Goal: Transaction & Acquisition: Purchase product/service

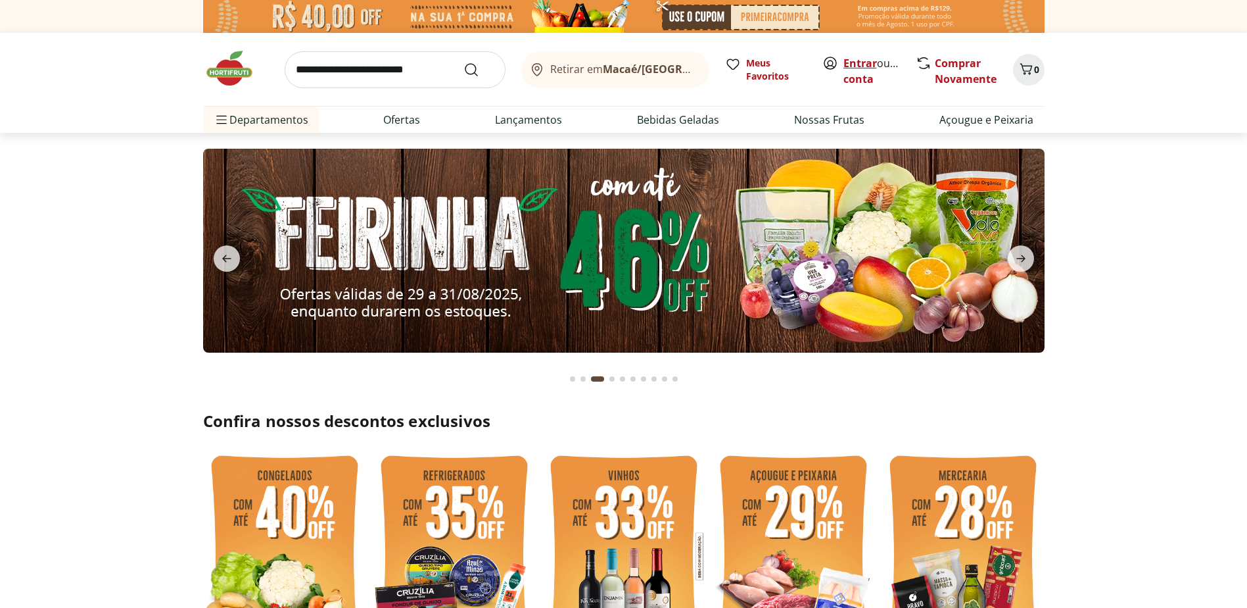
click at [870, 62] on link "Entrar" at bounding box center [861, 63] width 34 height 14
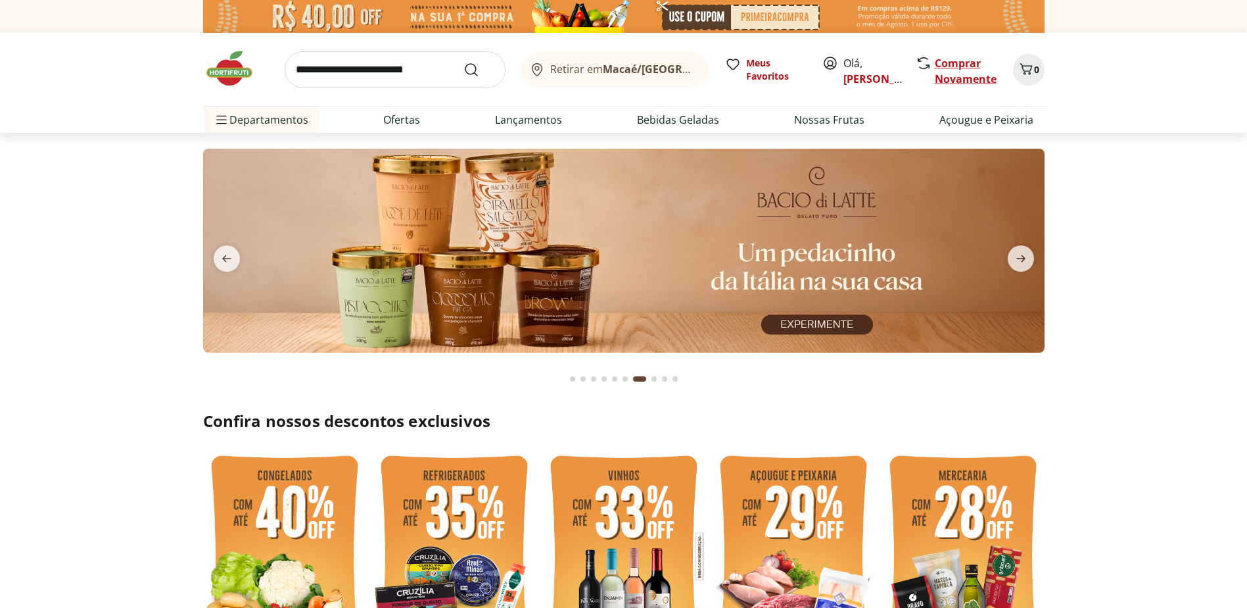
click at [961, 64] on link "Comprar Novamente" at bounding box center [966, 71] width 62 height 30
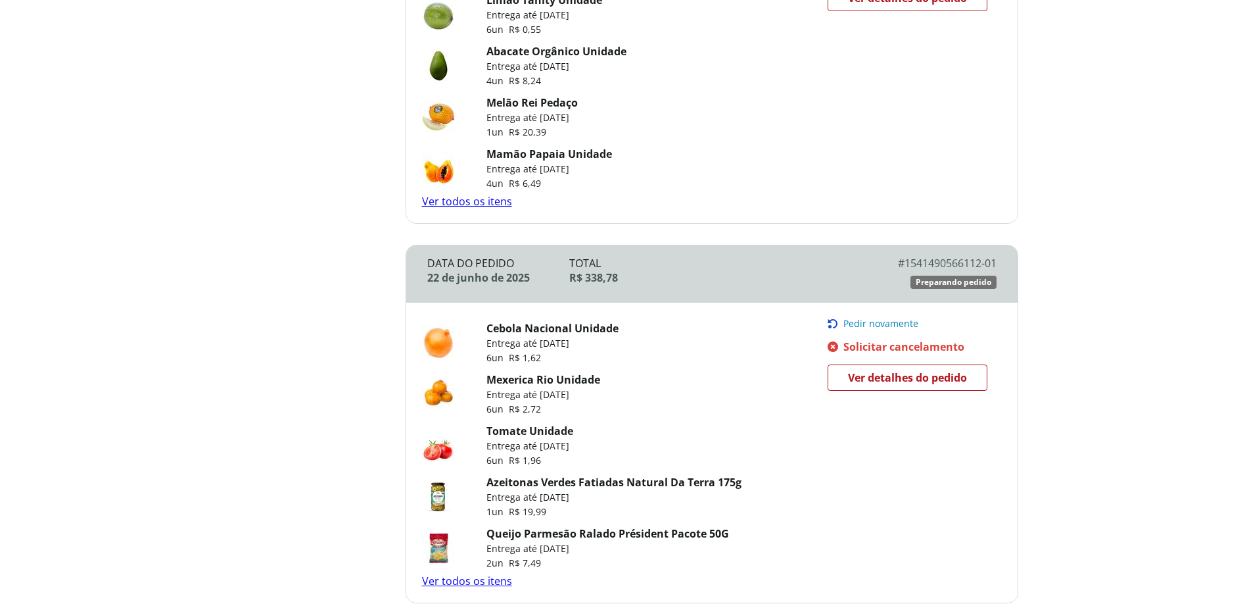
scroll to position [855, 0]
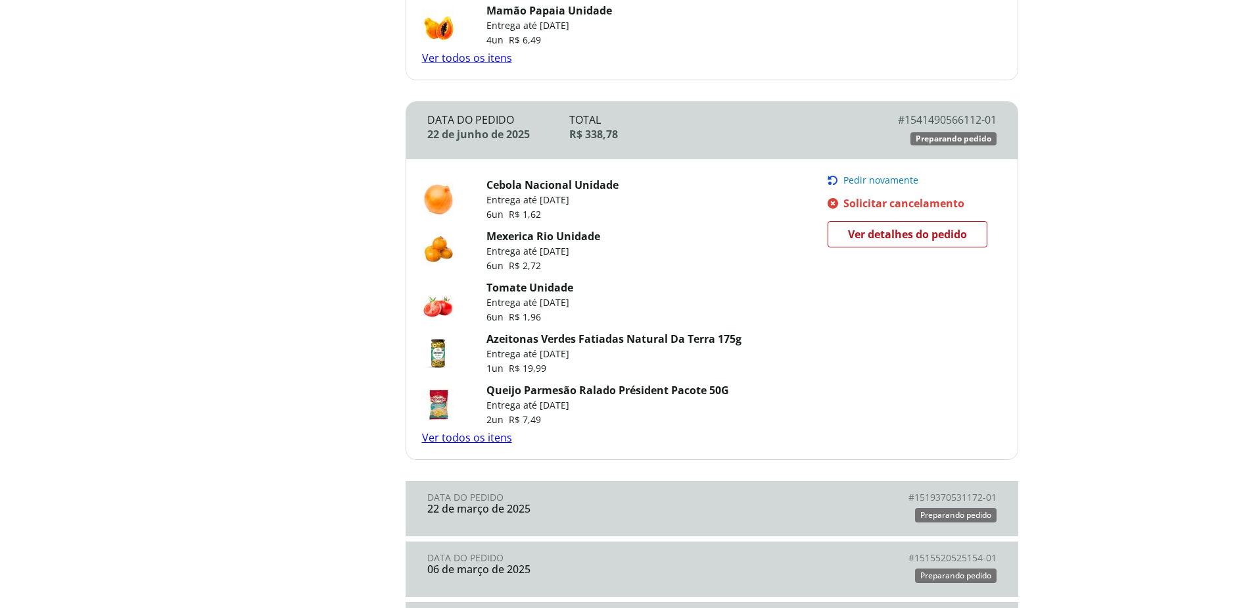
click at [910, 239] on span "Ver detalhes do pedido" at bounding box center [907, 234] width 119 height 20
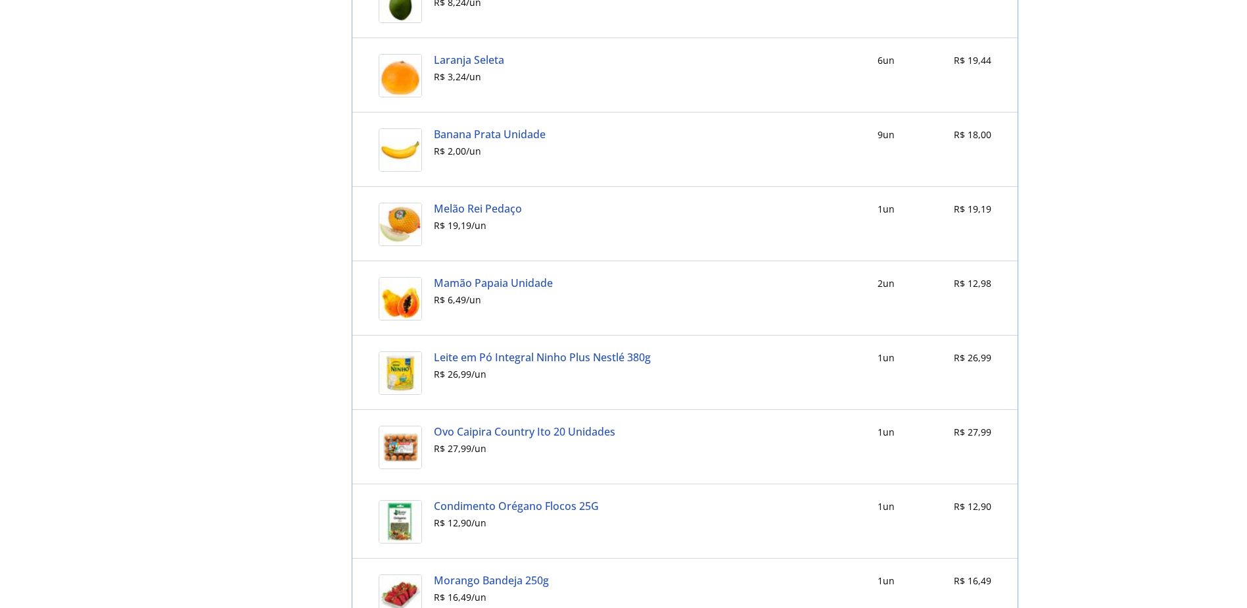
scroll to position [1512, 0]
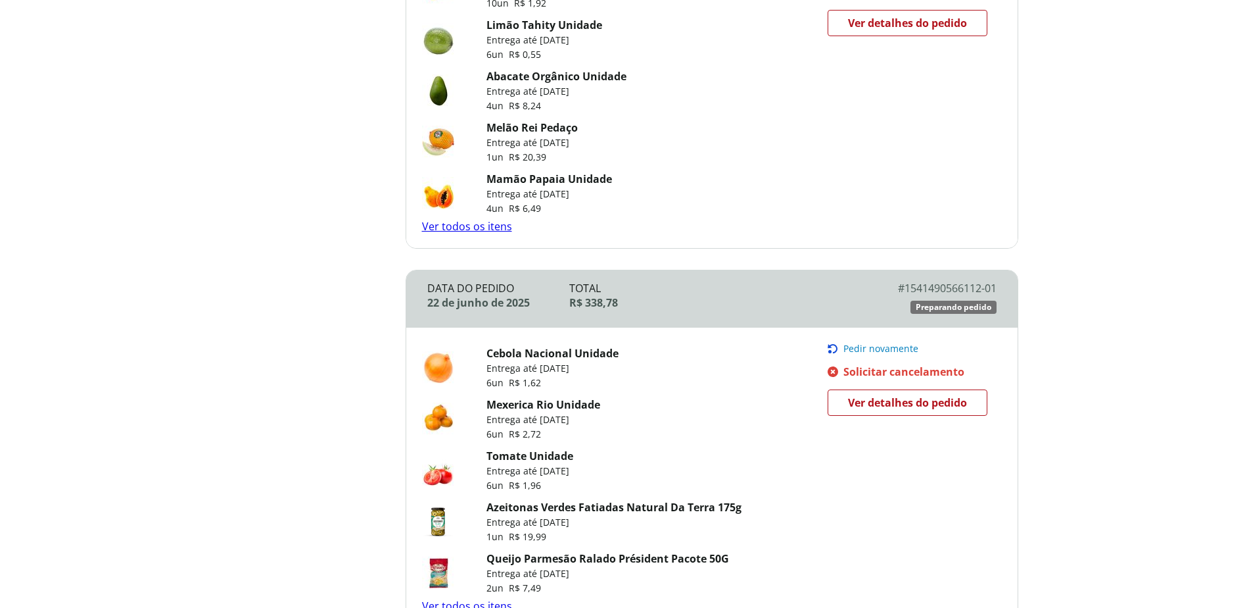
scroll to position [675, 0]
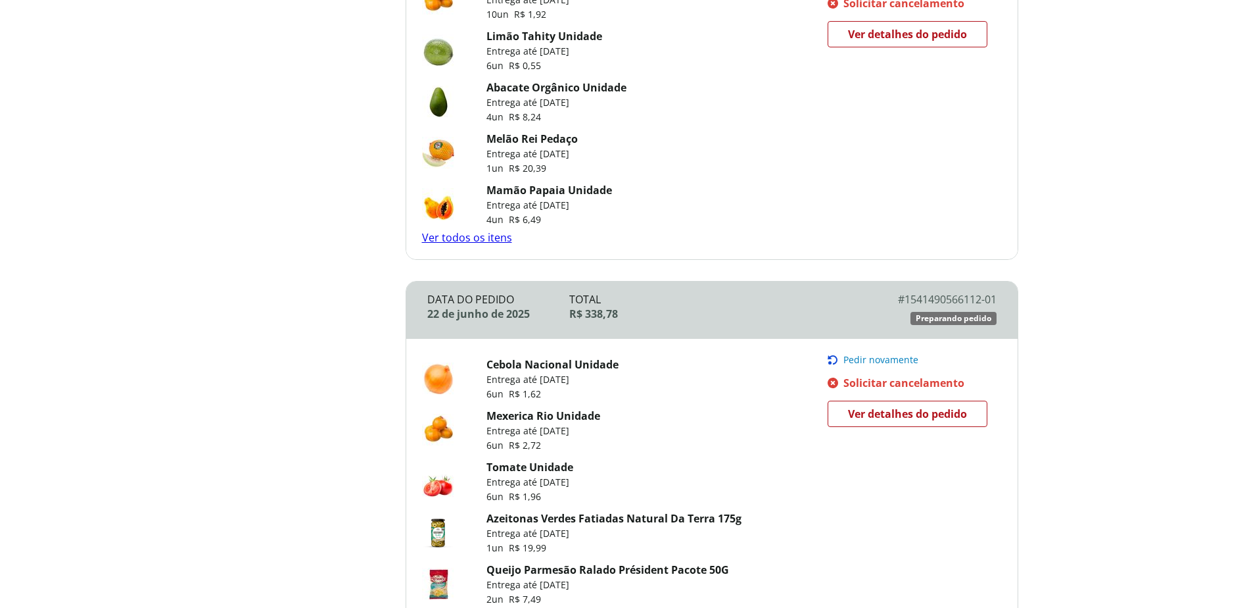
click at [892, 356] on span "Pedir novamente" at bounding box center [881, 359] width 75 height 11
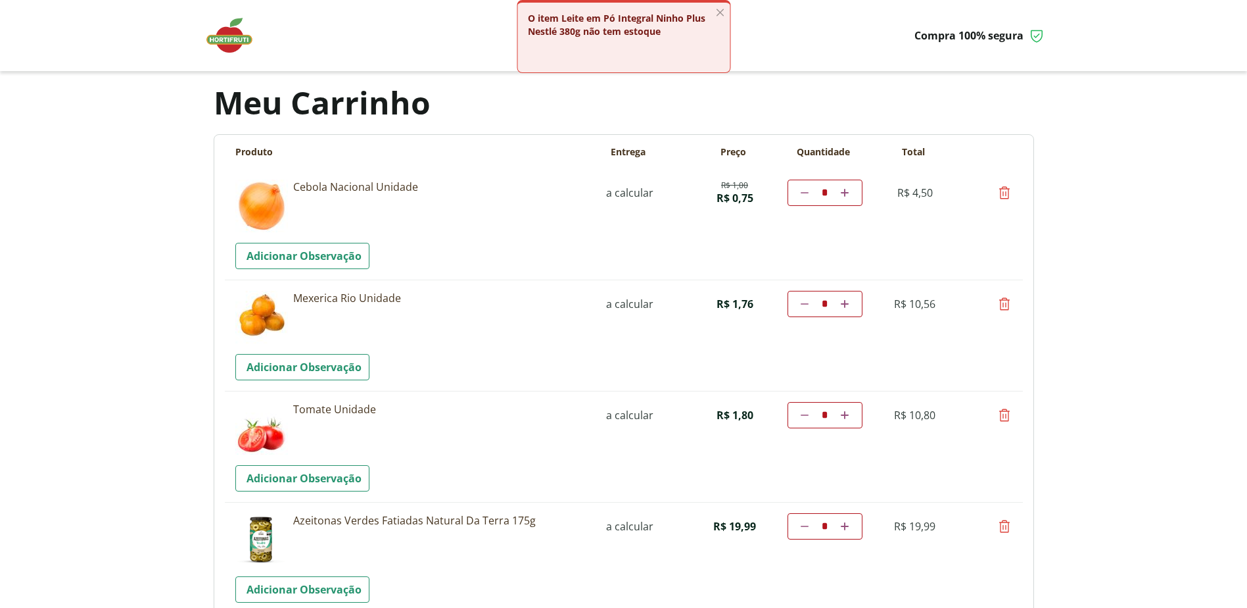
click at [1000, 193] on icon at bounding box center [1005, 193] width 16 height 16
type input "*"
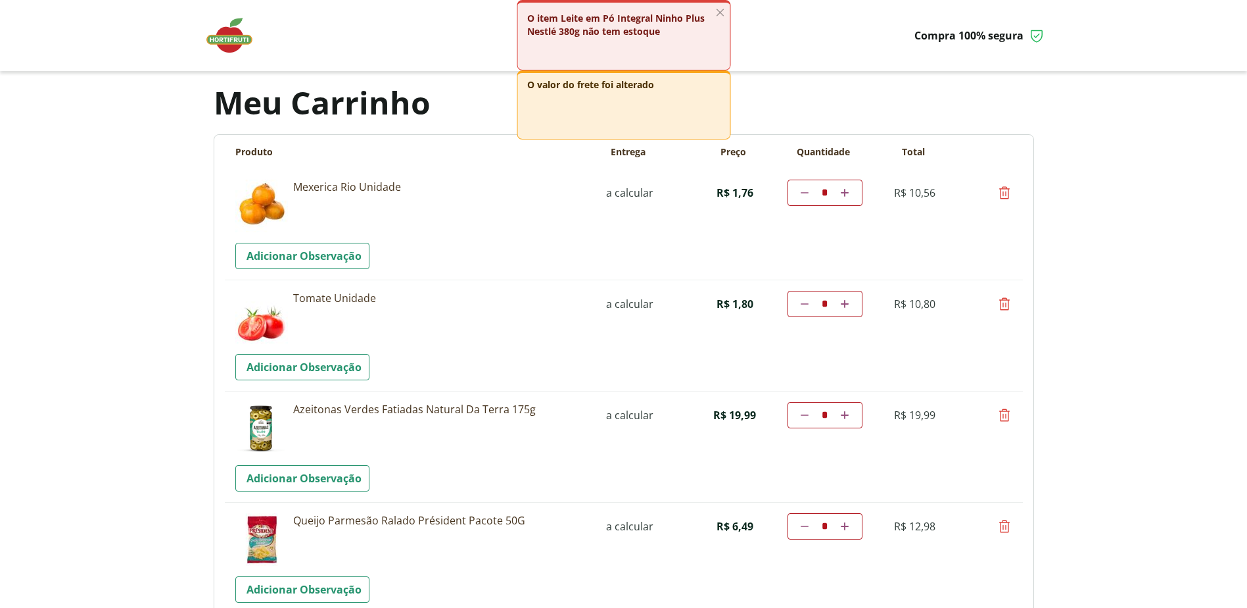
click at [847, 305] on icon at bounding box center [845, 304] width 8 height 8
type input "*"
click at [844, 193] on icon at bounding box center [845, 193] width 8 height 8
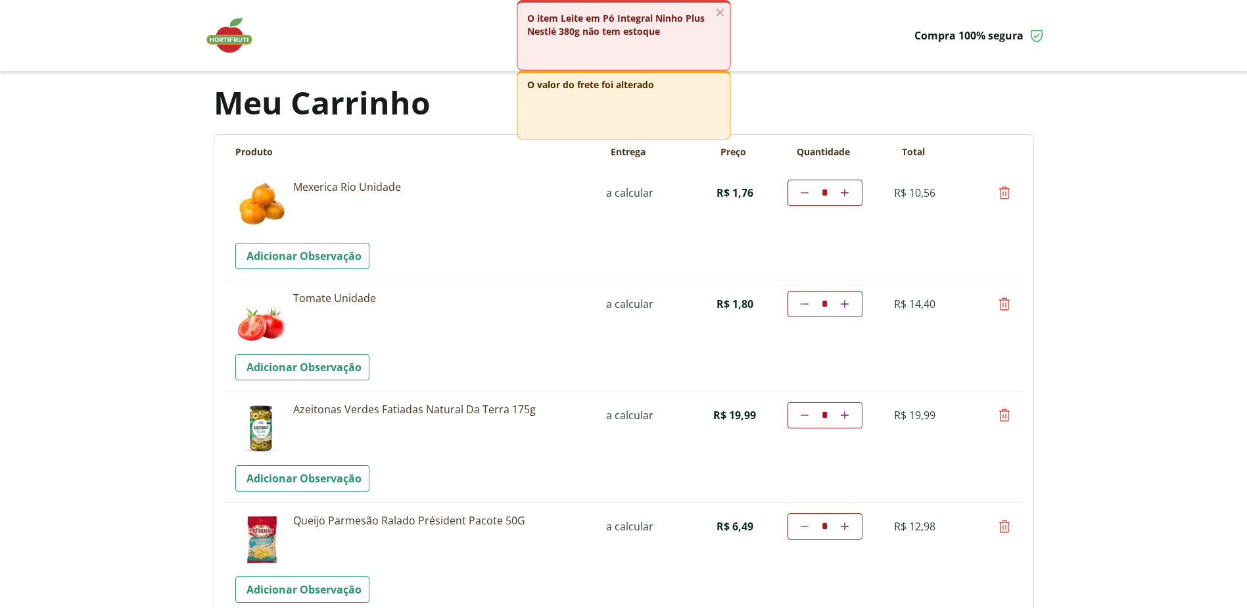
type input "*"
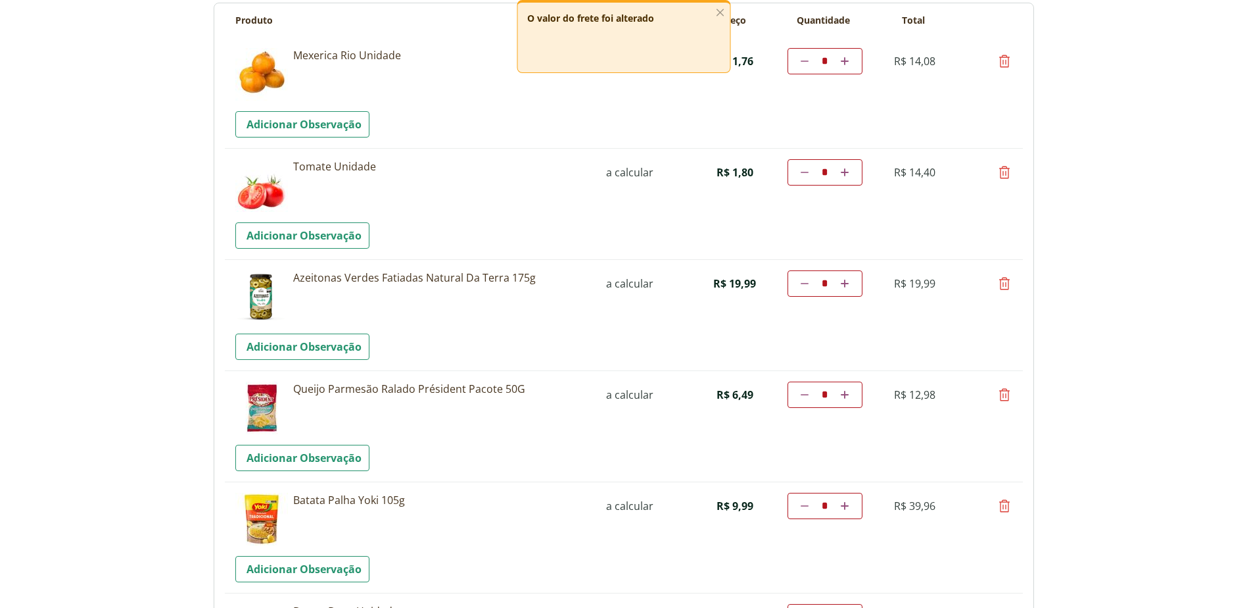
click at [1009, 281] on icon at bounding box center [1005, 284] width 16 height 16
type input "*"
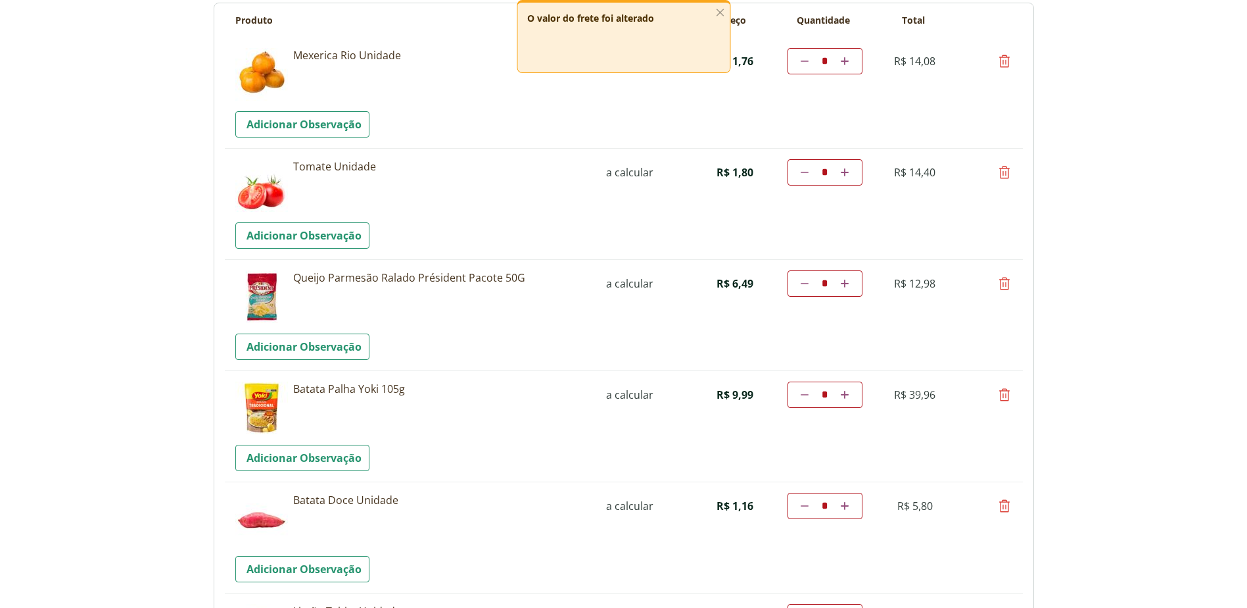
click at [1004, 285] on icon at bounding box center [1005, 284] width 16 height 16
type input "*"
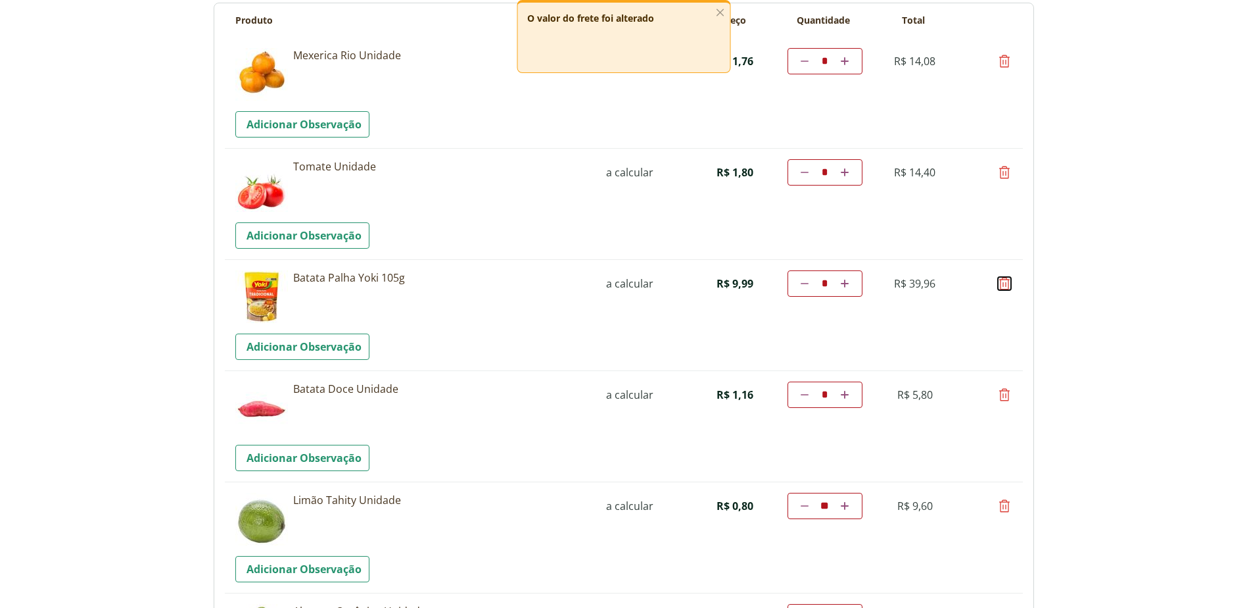
click at [1004, 282] on icon at bounding box center [1005, 284] width 16 height 16
type input "*"
click at [1004, 284] on icon at bounding box center [1005, 284] width 16 height 16
type input "*"
click at [806, 283] on icon at bounding box center [805, 283] width 8 height 8
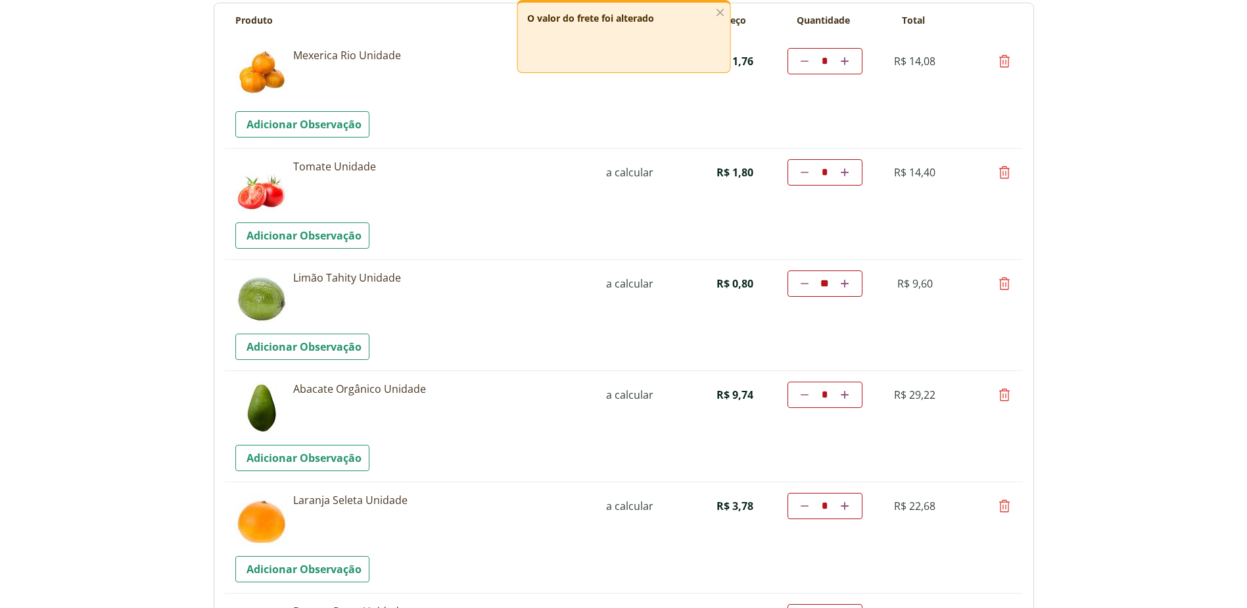
click at [806, 283] on icon at bounding box center [805, 283] width 8 height 8
type input "**"
click at [806, 283] on icon at bounding box center [805, 283] width 8 height 8
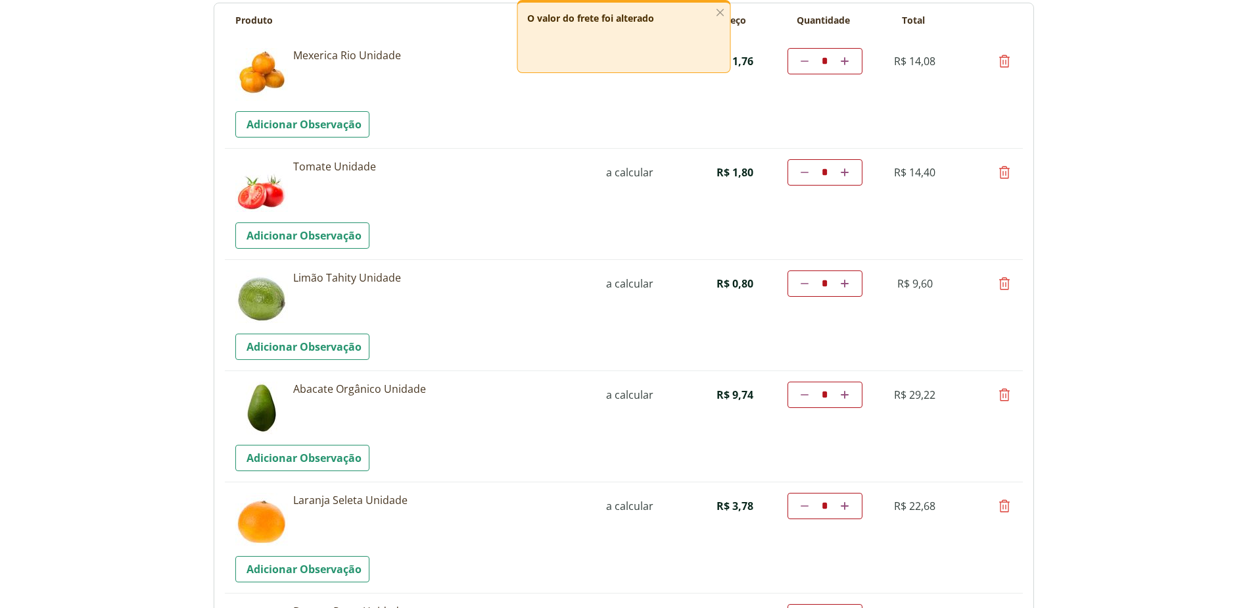
type input "*"
click at [1007, 394] on icon at bounding box center [1005, 395] width 16 height 16
type input "*"
click at [1005, 394] on icon at bounding box center [1005, 395] width 16 height 16
type input "*"
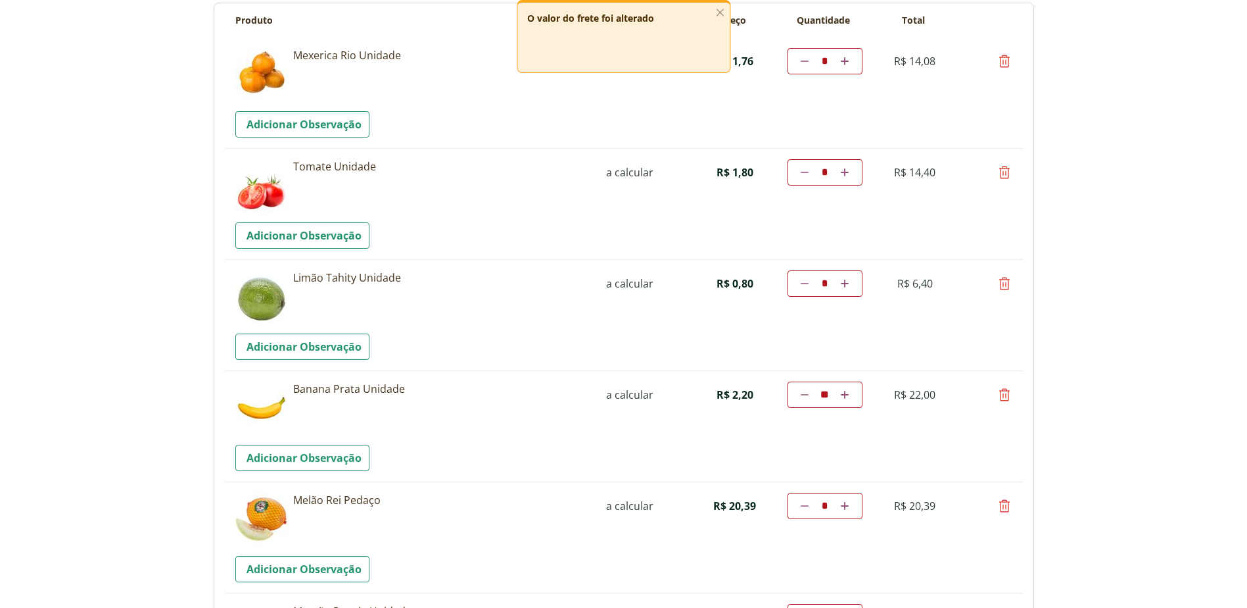
click at [1007, 392] on icon at bounding box center [1005, 395] width 16 height 16
type input "*"
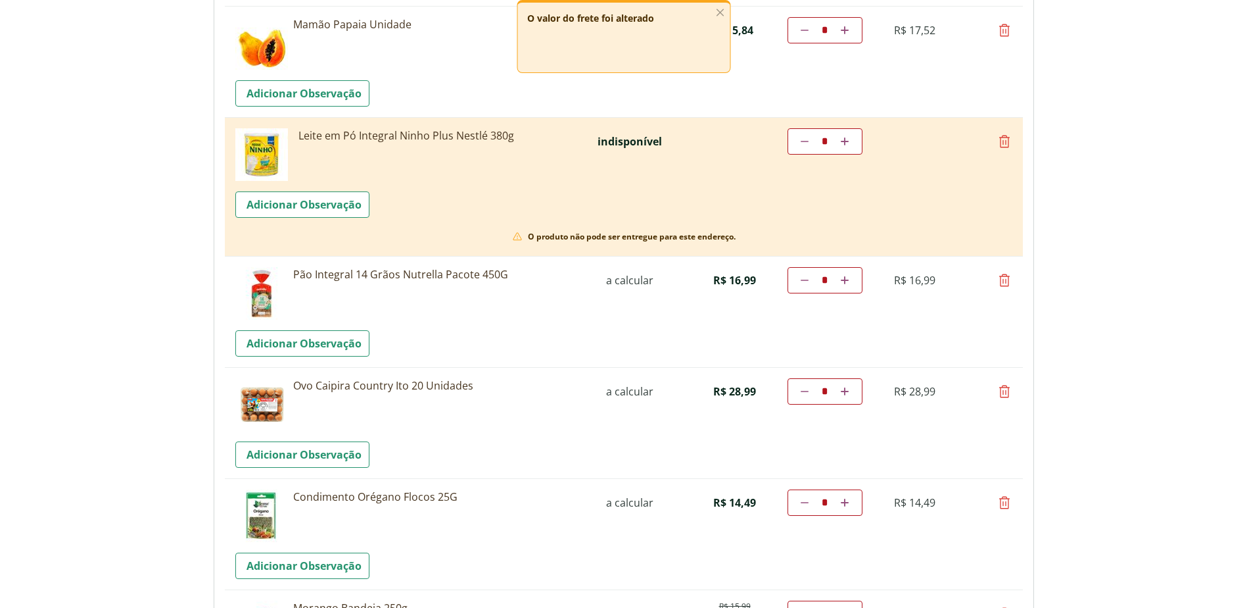
scroll to position [395, 0]
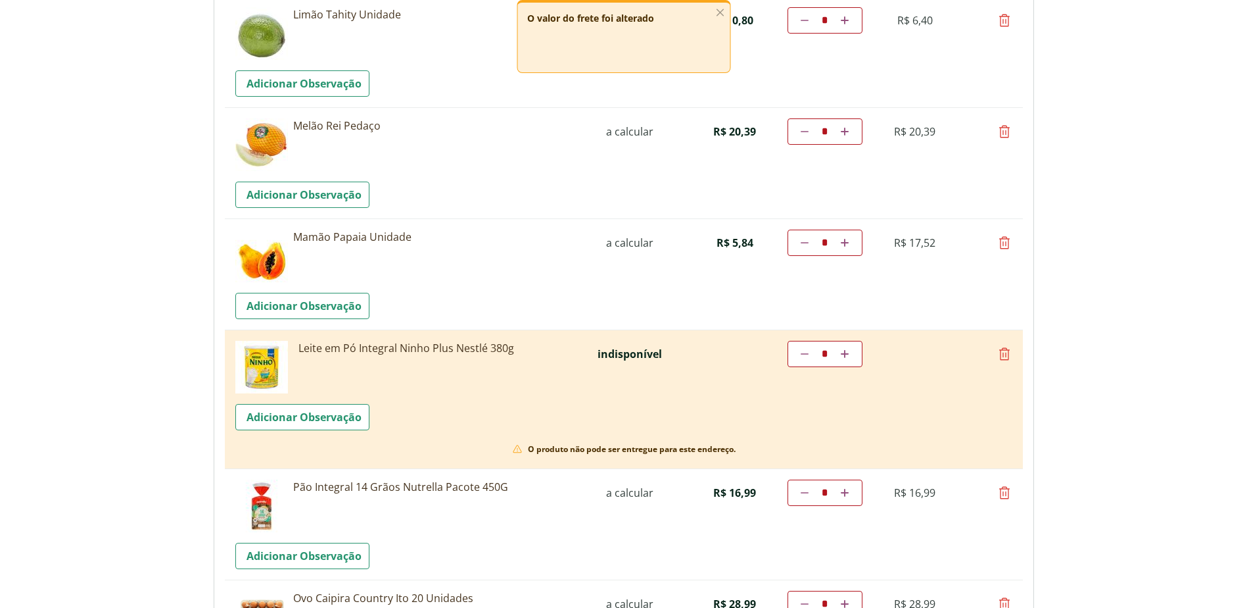
click at [1007, 354] on icon at bounding box center [1005, 354] width 16 height 16
type input "*"
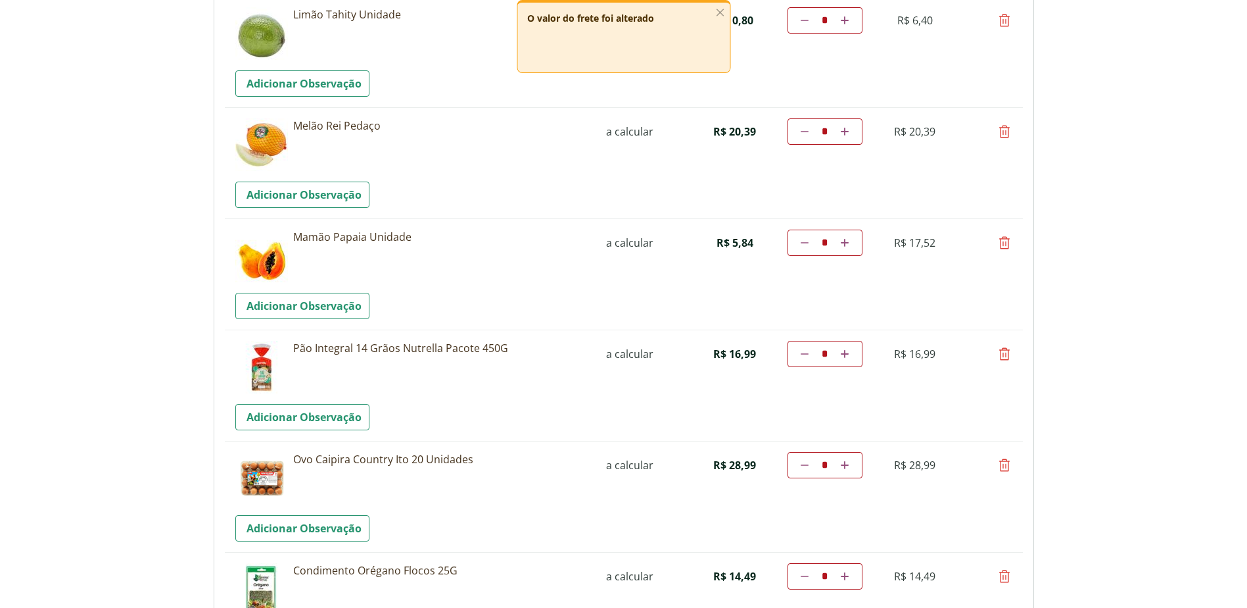
click at [1009, 352] on icon at bounding box center [1005, 354] width 16 height 16
type input "*"
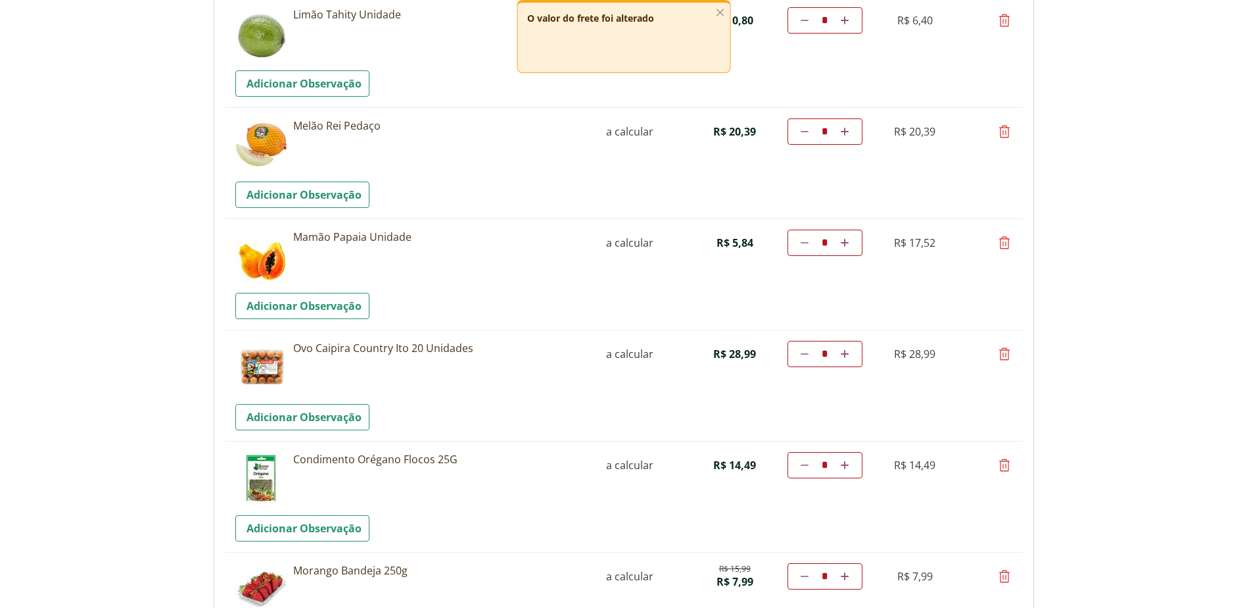
click at [1005, 349] on icon at bounding box center [1005, 354] width 16 height 16
type input "*"
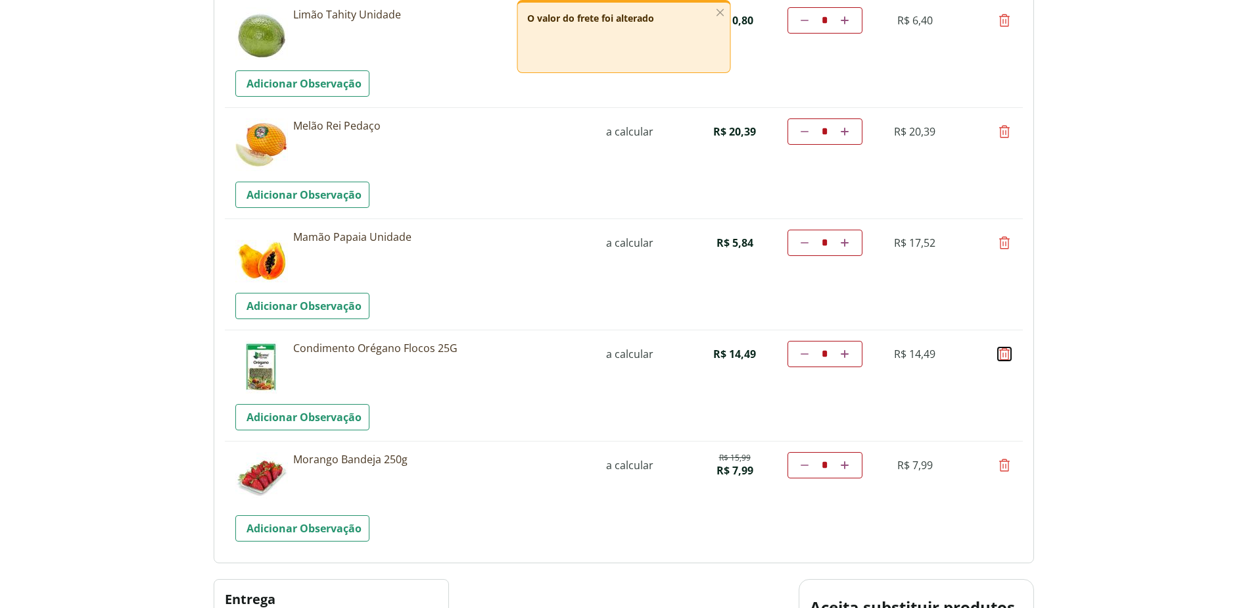
click at [1007, 350] on icon at bounding box center [1005, 354] width 16 height 16
type input "*"
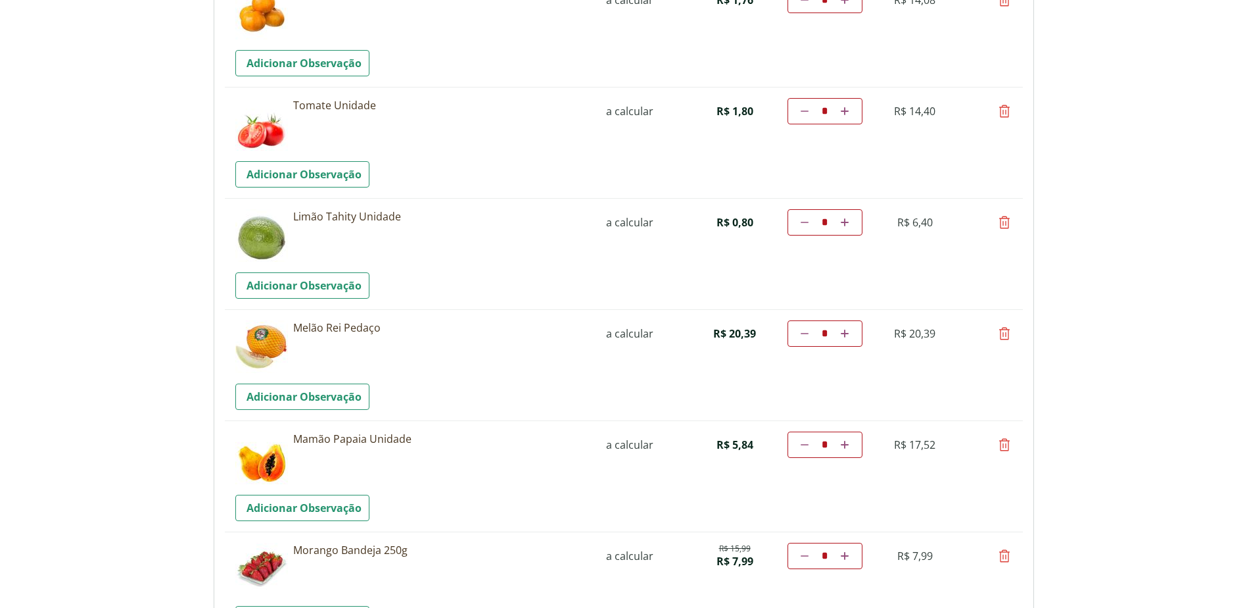
scroll to position [197, 0]
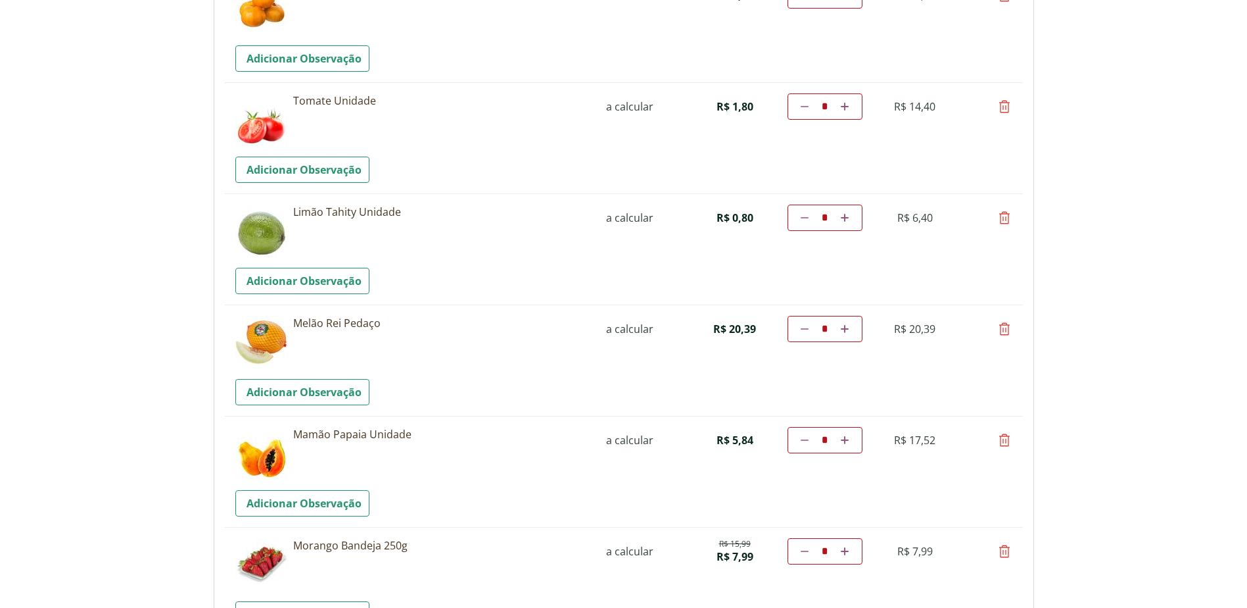
click at [1003, 325] on icon at bounding box center [1005, 329] width 16 height 16
type input "*"
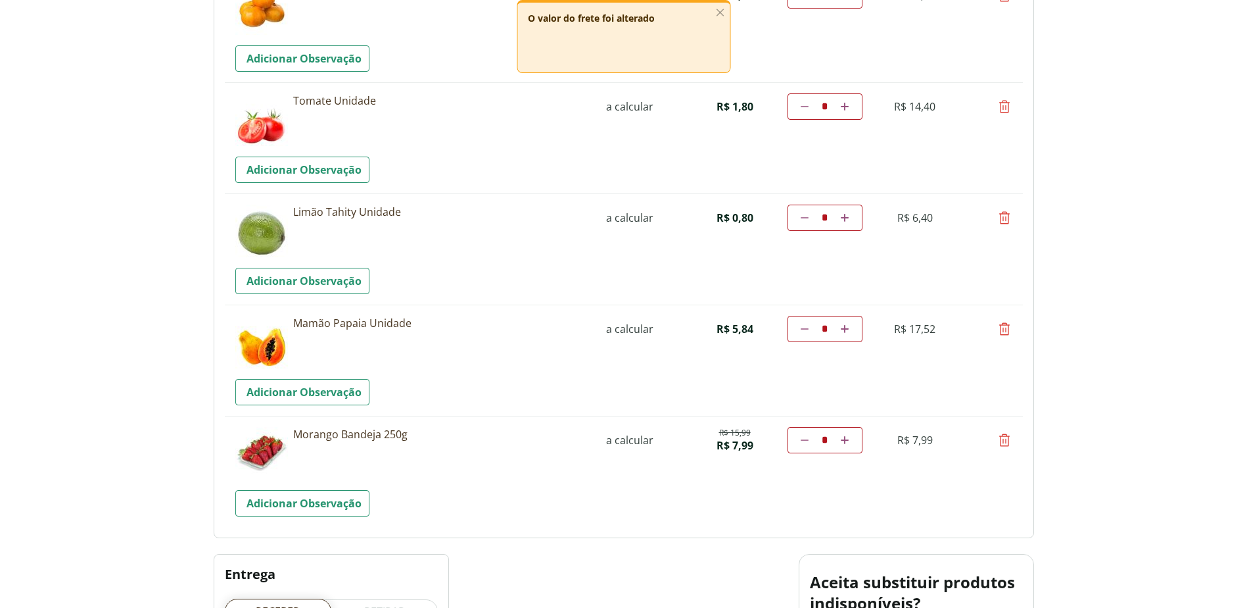
click at [1003, 442] on icon at bounding box center [1005, 440] width 16 height 16
type input "*"
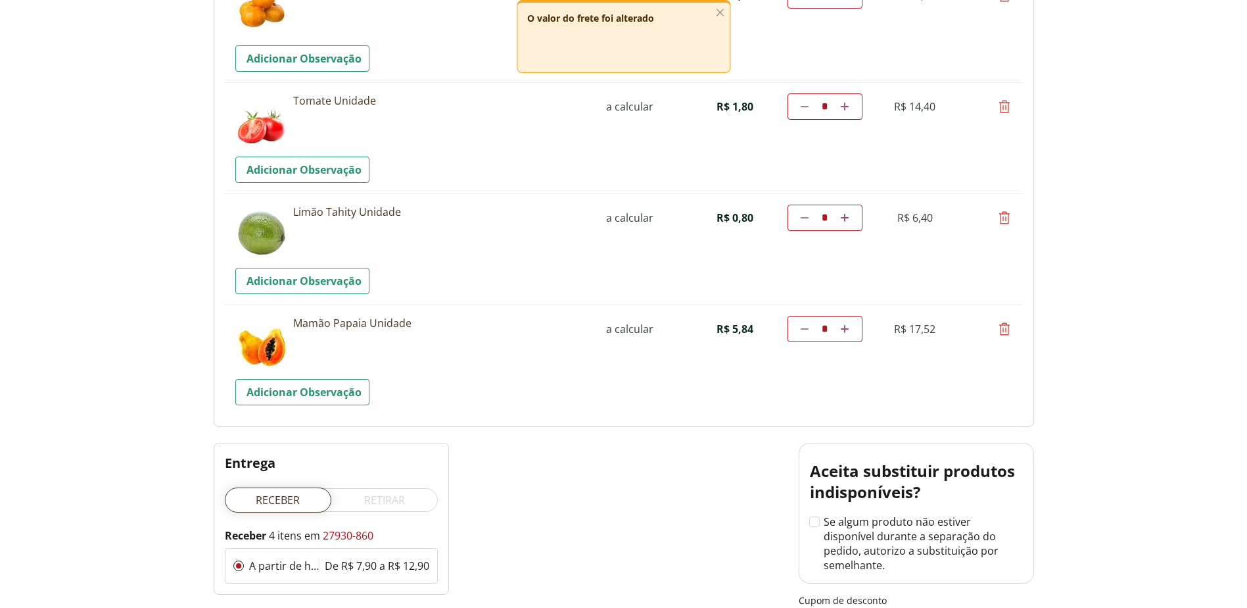
click at [842, 328] on icon at bounding box center [845, 329] width 8 height 8
type input "*"
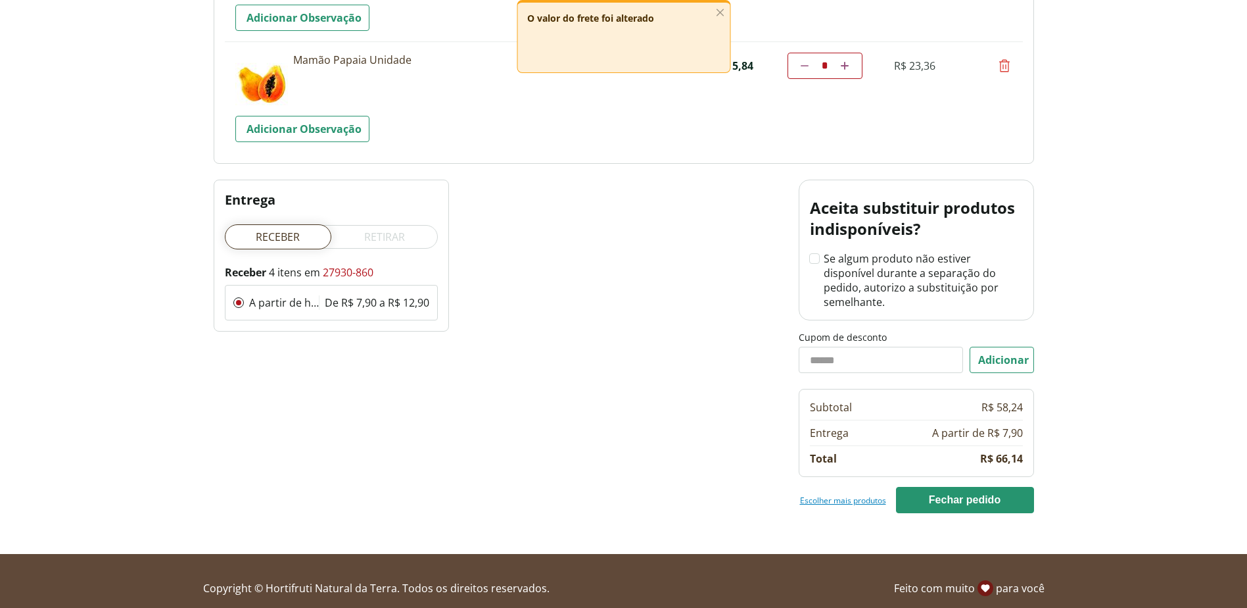
scroll to position [0, 0]
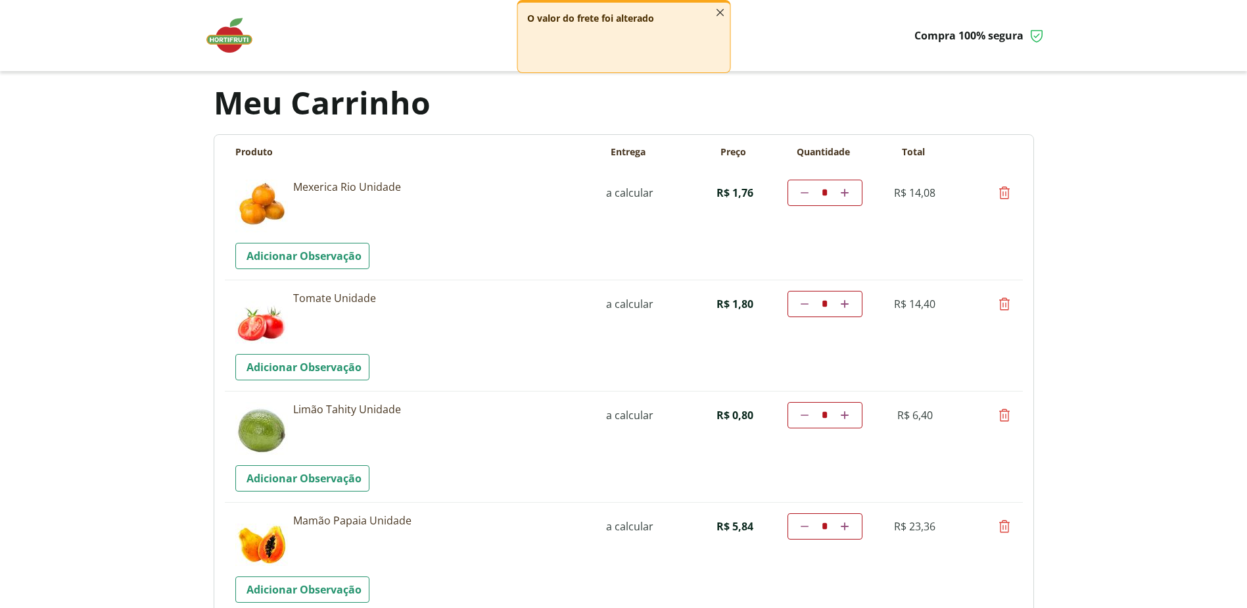
click at [720, 15] on icon "button" at bounding box center [720, 12] width 14 height 14
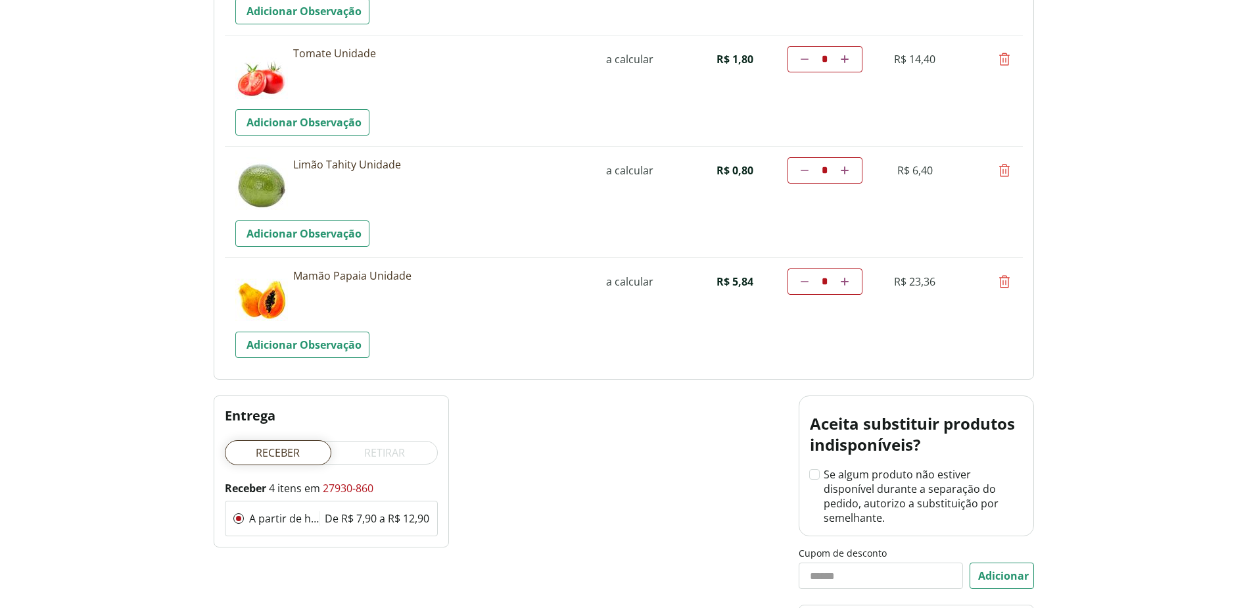
scroll to position [460, 0]
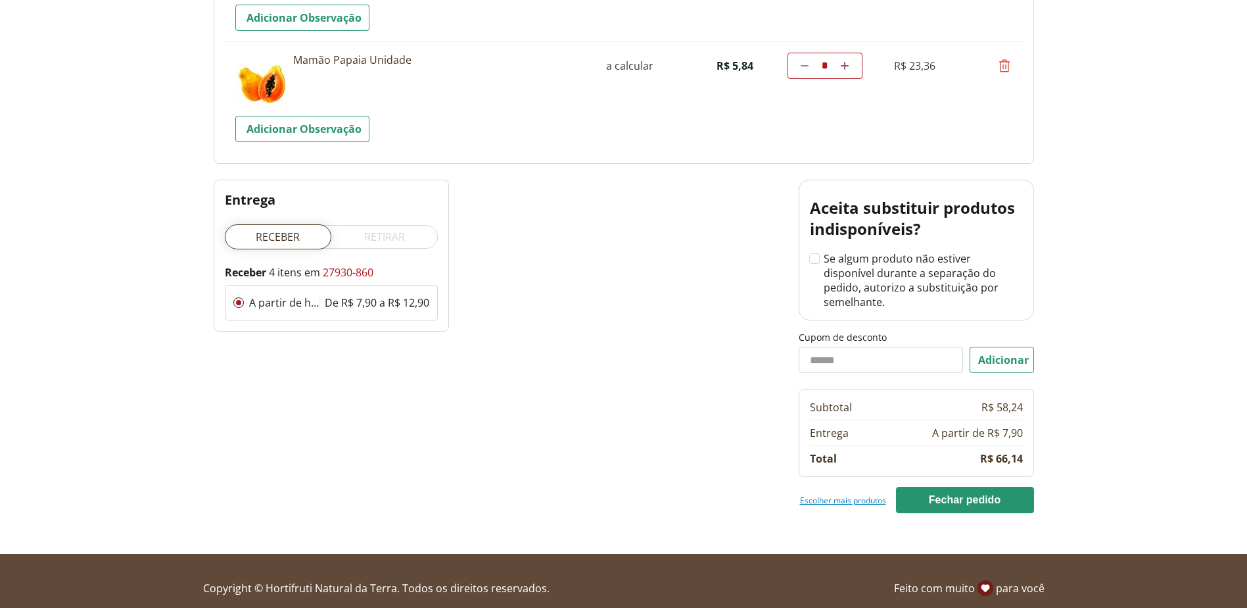
click at [843, 495] on link "Escolher mais produtos" at bounding box center [843, 500] width 86 height 11
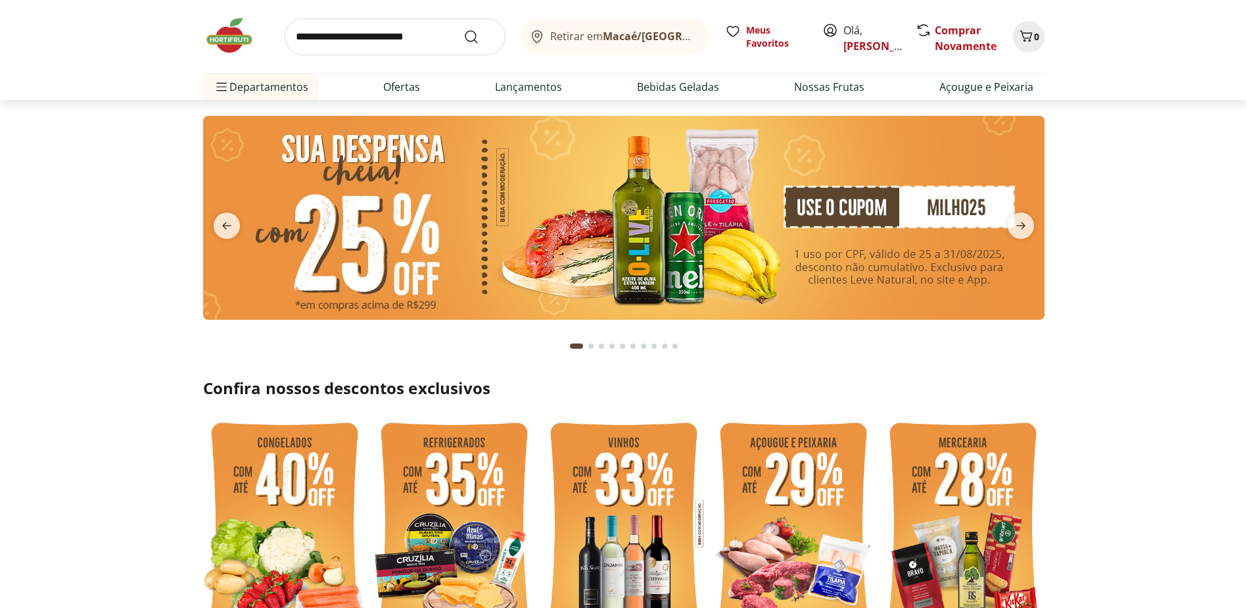
click at [381, 40] on input "search" at bounding box center [395, 36] width 221 height 37
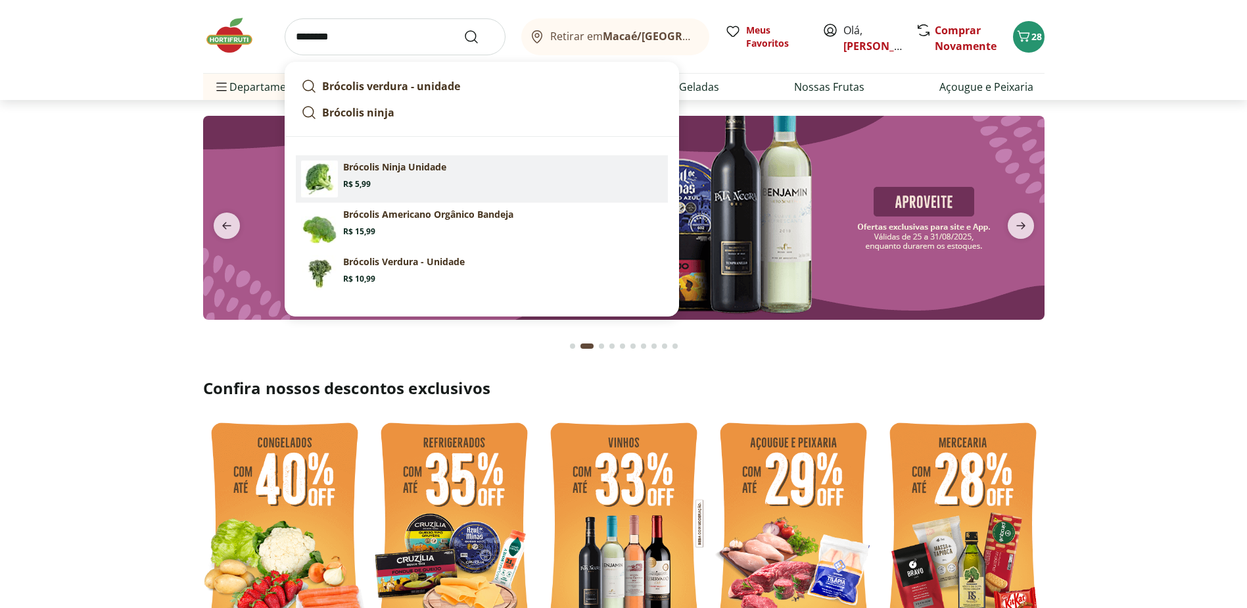
click at [377, 173] on p "Brócolis Ninja Unidade" at bounding box center [394, 166] width 103 height 13
type input "**********"
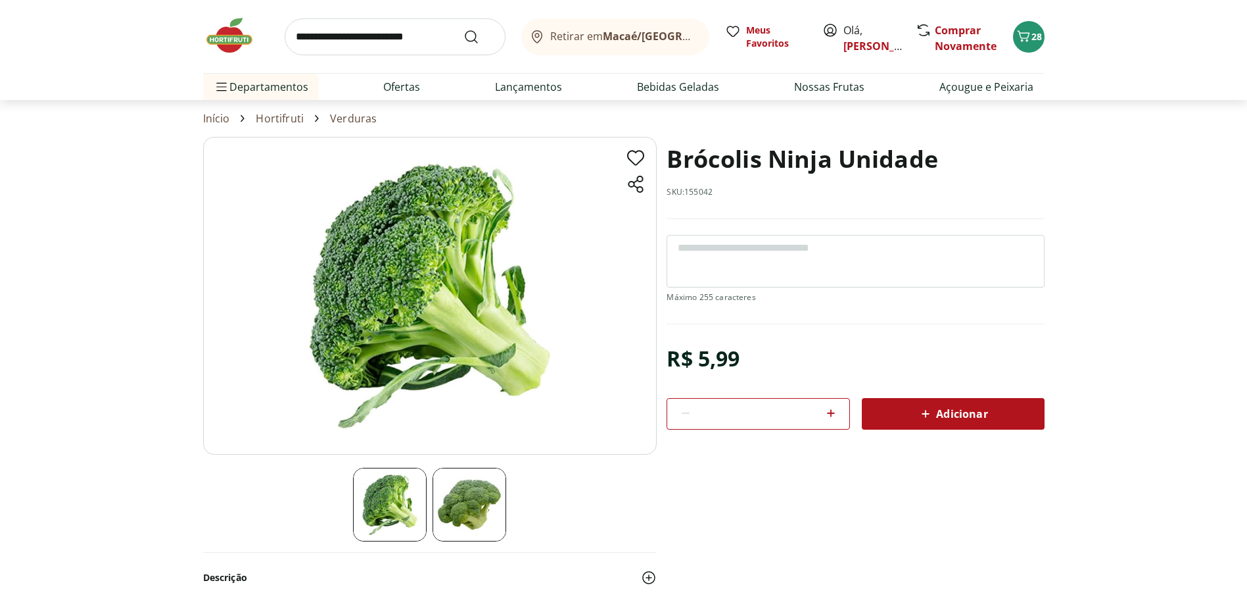
click at [831, 417] on icon at bounding box center [831, 413] width 16 height 16
type input "*"
click icon
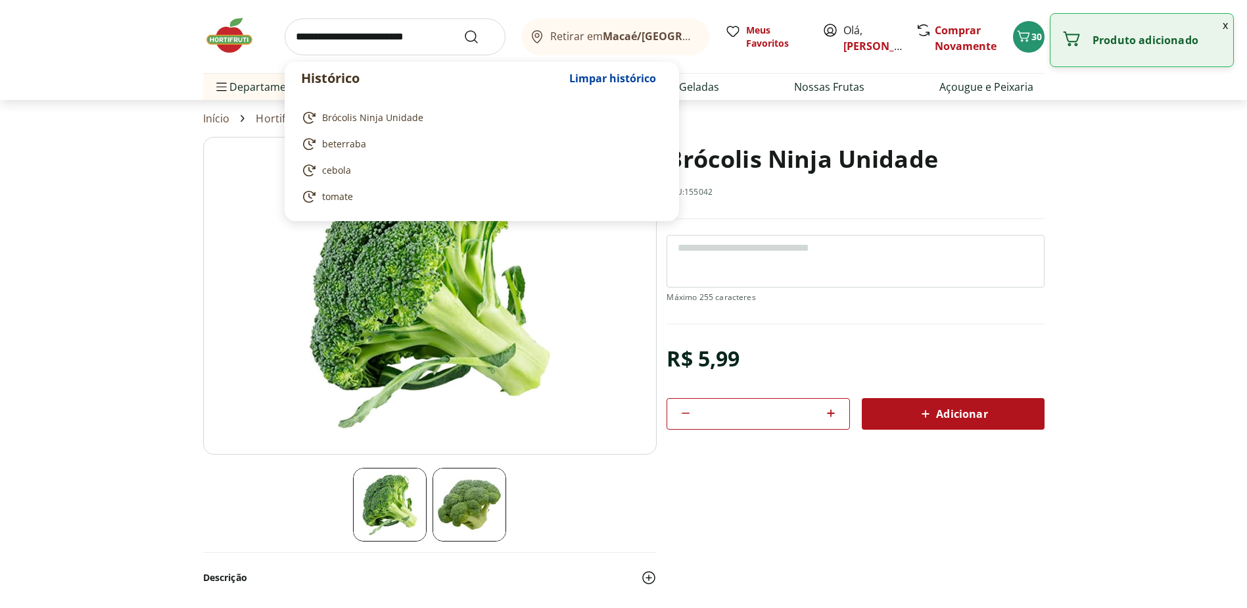
click input "search"
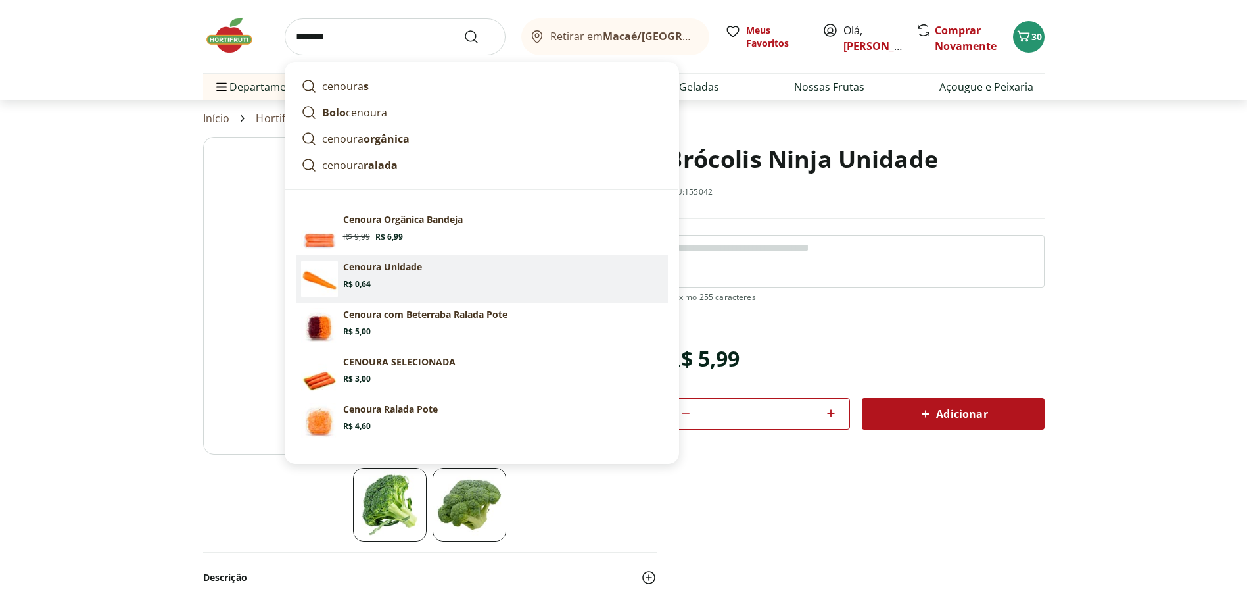
click section "Cenoura Unidade Price: R$ 0,64"
type input "**********"
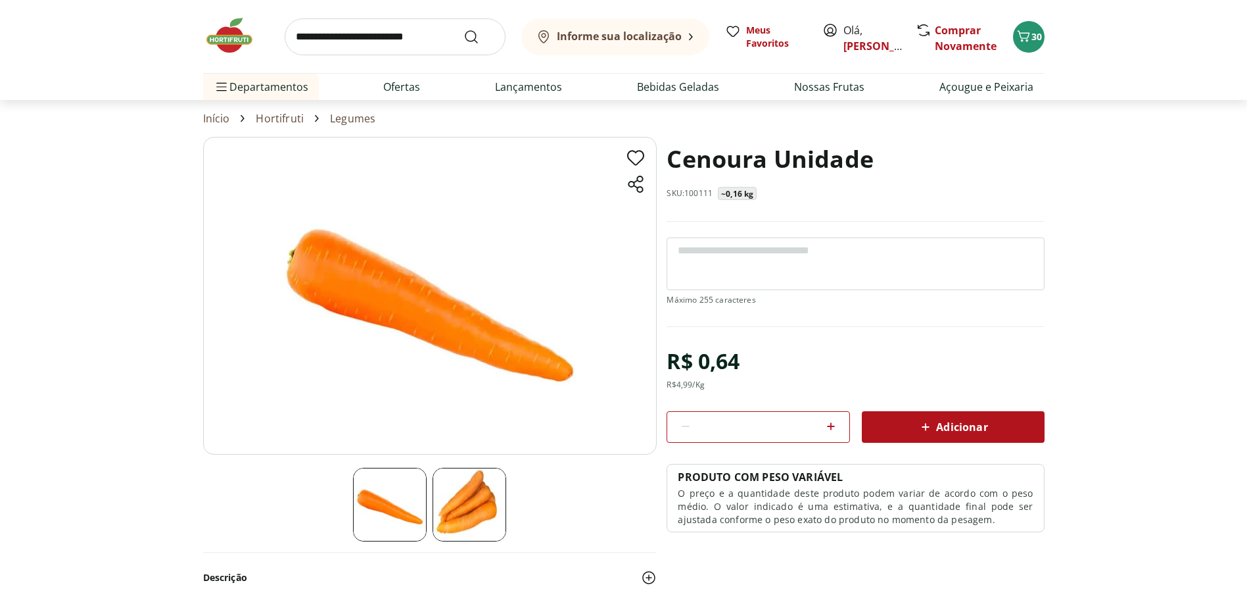
click at [829, 428] on icon at bounding box center [831, 426] width 16 height 16
click at [829, 427] on icon at bounding box center [831, 426] width 16 height 16
type input "*"
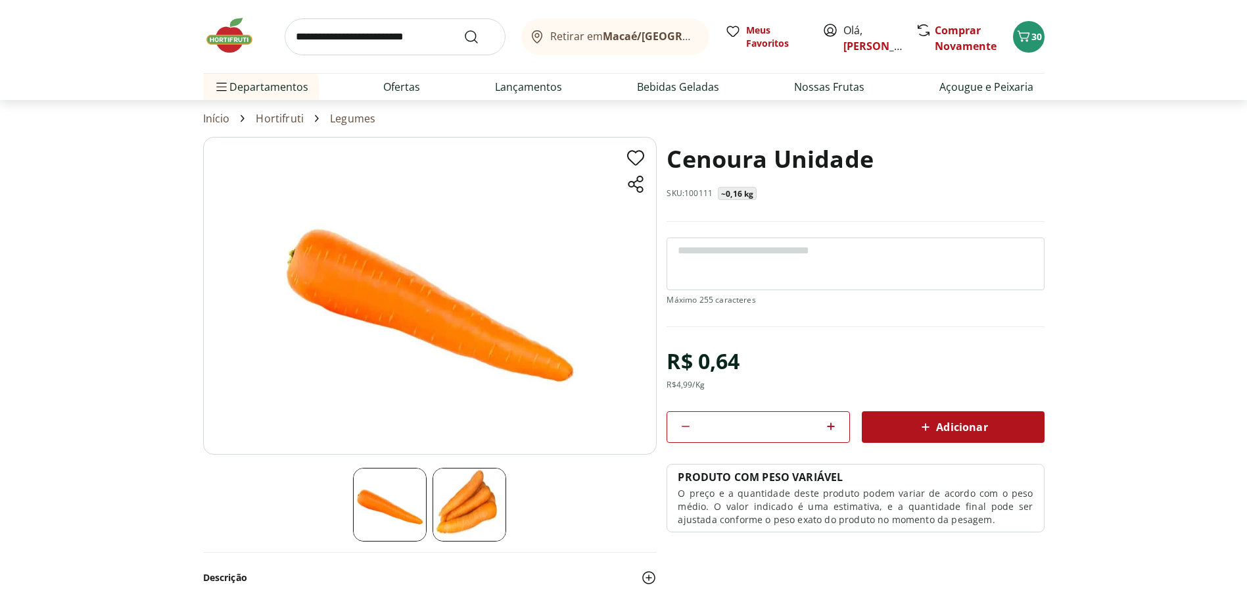
click at [936, 424] on span "Adicionar" at bounding box center [953, 427] width 70 height 16
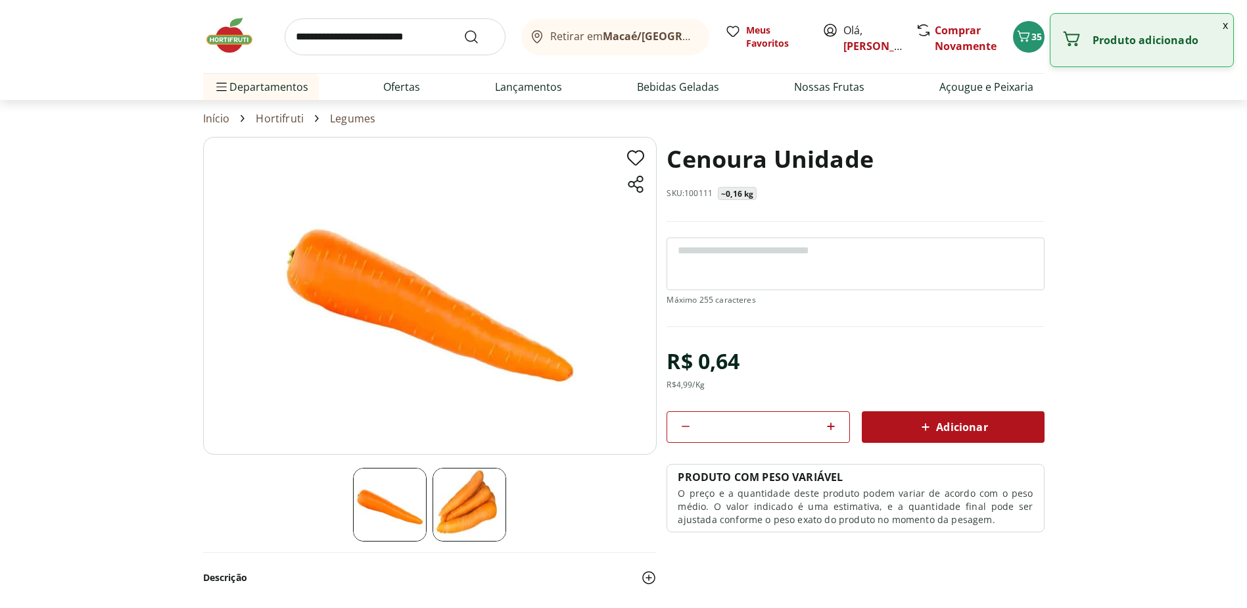
click at [374, 36] on input "search" at bounding box center [395, 36] width 221 height 37
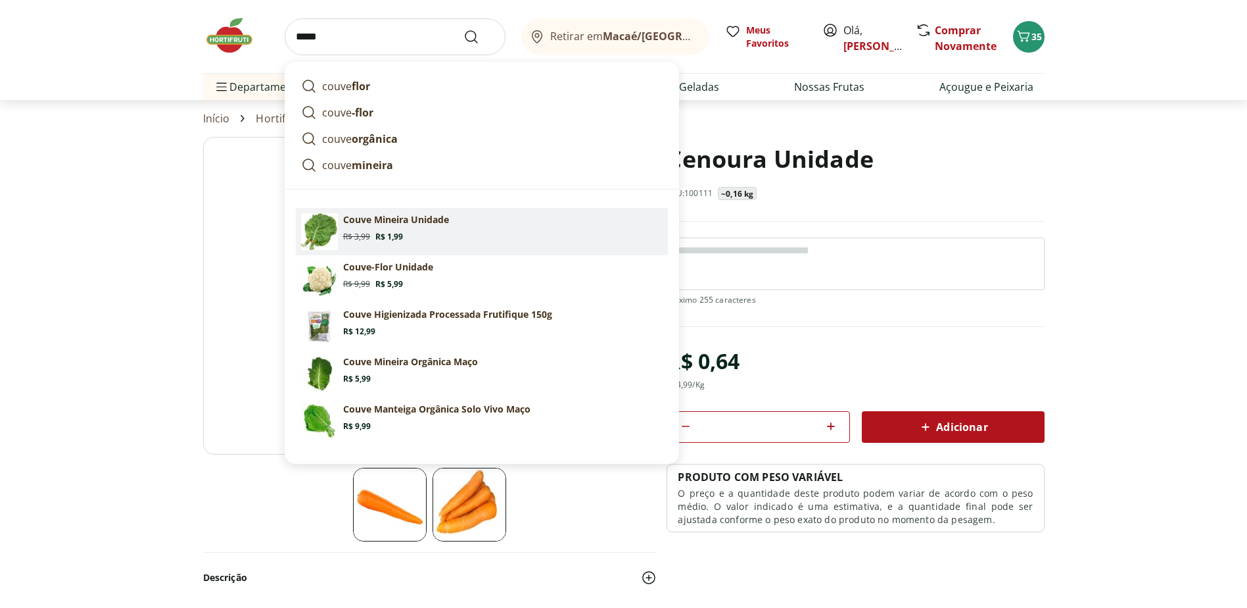
click at [389, 225] on p "Couve Mineira Unidade" at bounding box center [396, 219] width 106 height 13
type input "**********"
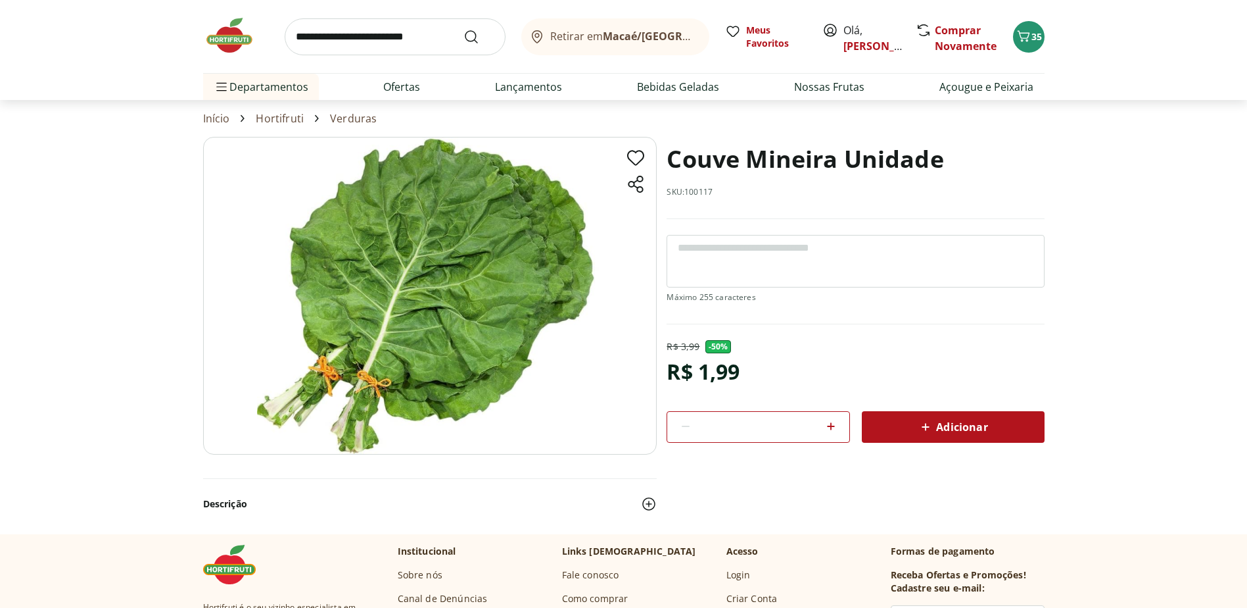
click at [828, 425] on icon at bounding box center [831, 426] width 8 height 8
type input "*"
click at [960, 430] on span "Adicionar" at bounding box center [953, 427] width 70 height 16
click at [418, 40] on input "search" at bounding box center [395, 36] width 221 height 37
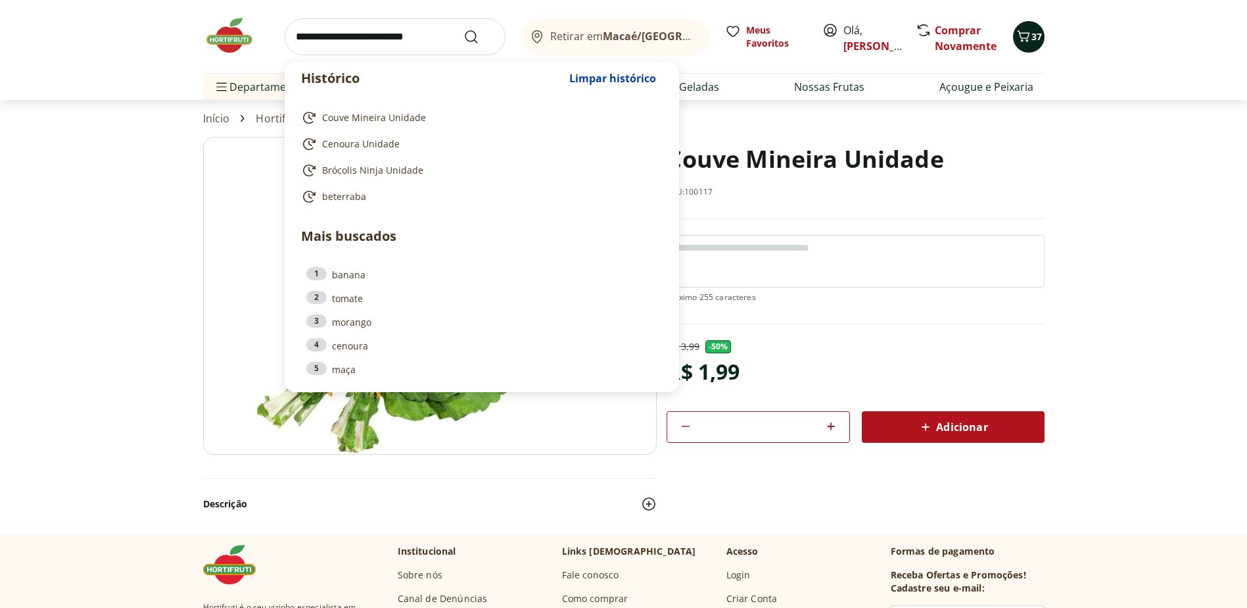
click at [1024, 36] on icon "Carrinho" at bounding box center [1024, 36] width 16 height 16
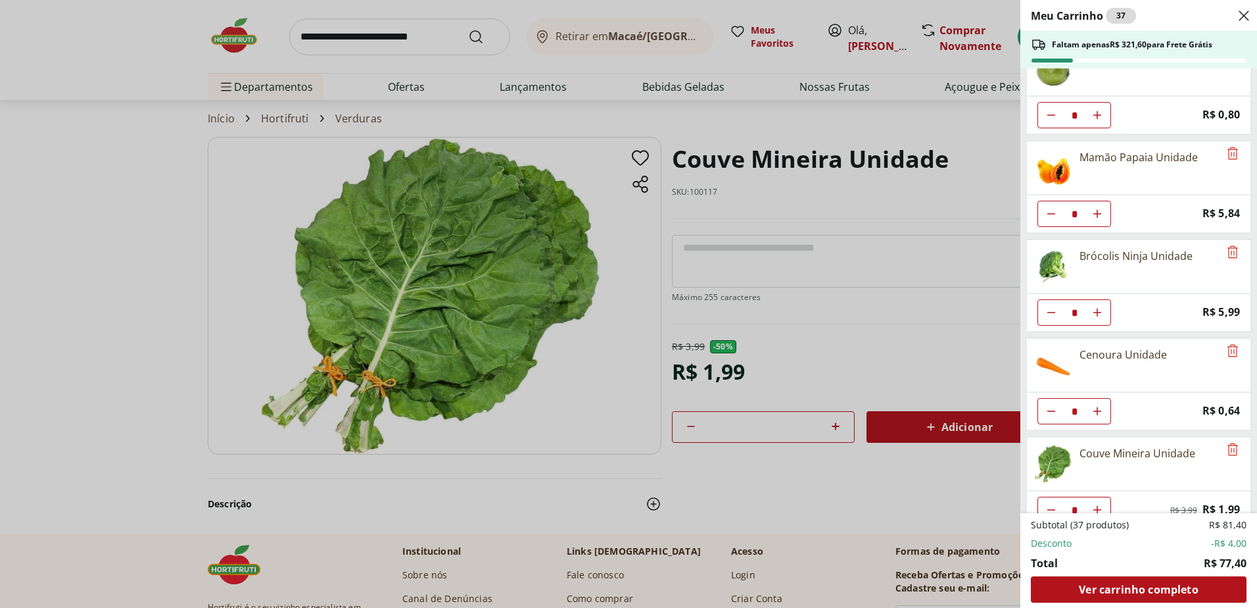
scroll to position [251, 0]
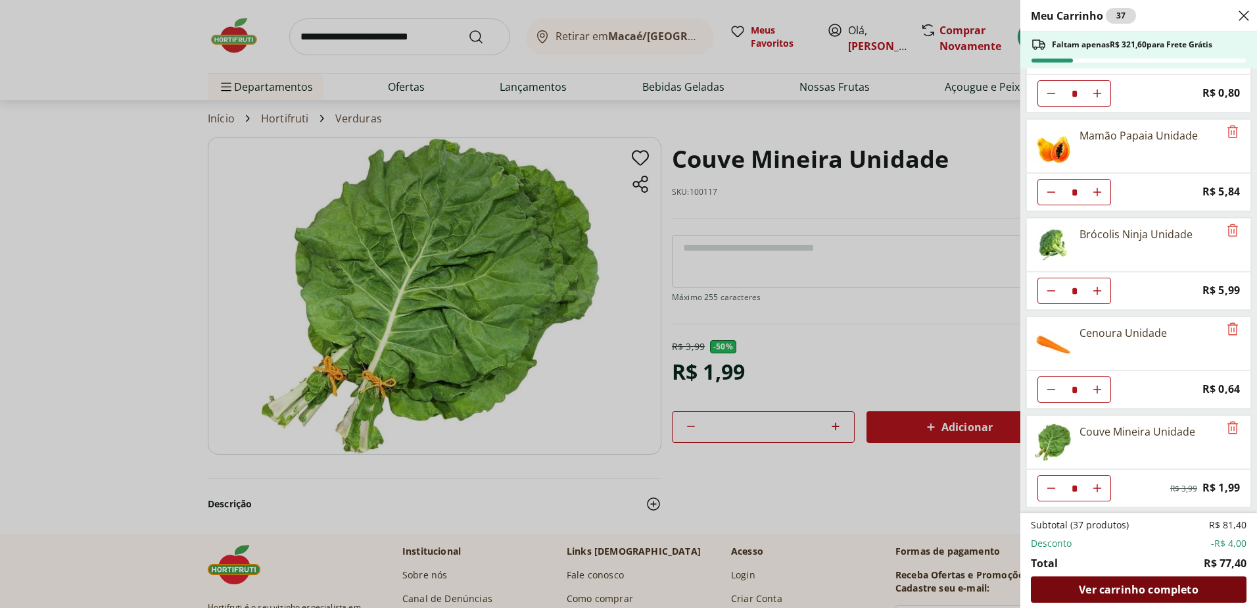
click at [1151, 584] on span "Ver carrinho completo" at bounding box center [1138, 589] width 119 height 11
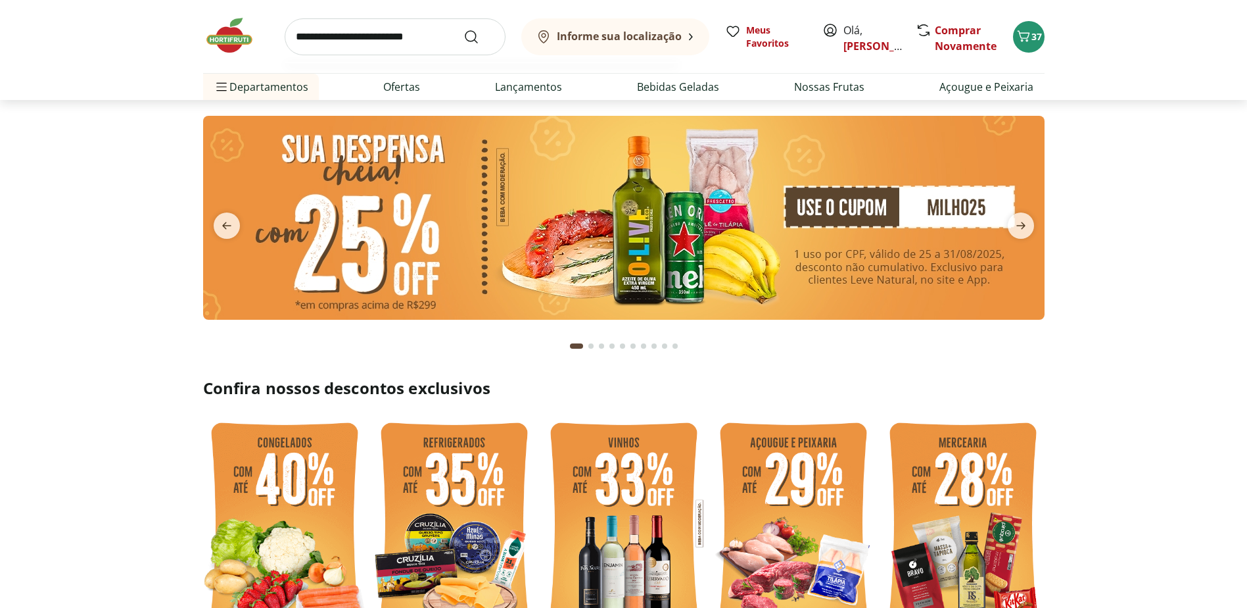
click at [412, 37] on input "search" at bounding box center [395, 36] width 221 height 37
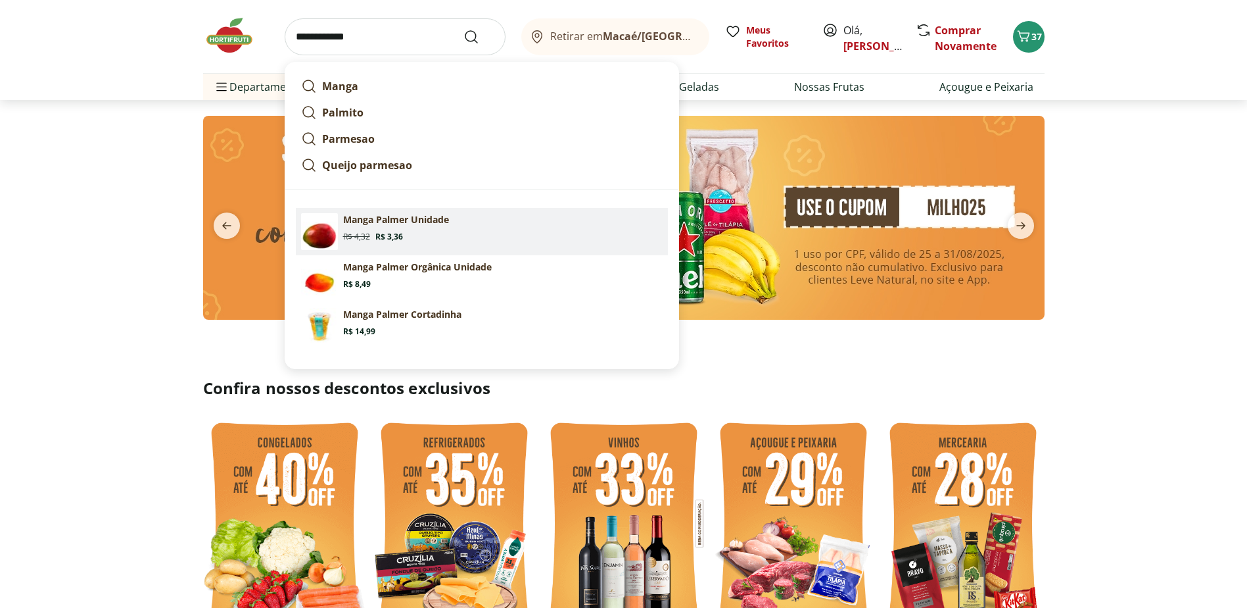
click at [391, 219] on p "Manga Palmer Unidade" at bounding box center [396, 219] width 106 height 13
type input "**********"
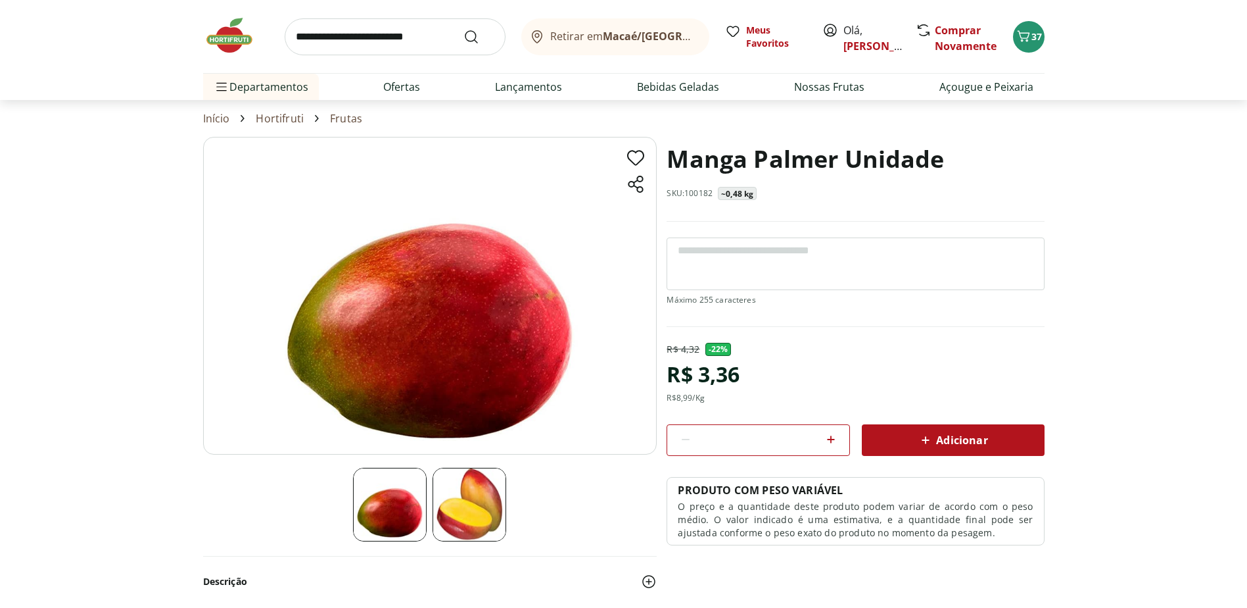
click at [835, 440] on icon at bounding box center [831, 439] width 16 height 16
type input "*"
click at [932, 440] on icon at bounding box center [926, 440] width 16 height 16
click at [1036, 31] on span "39" at bounding box center [1037, 36] width 11 height 12
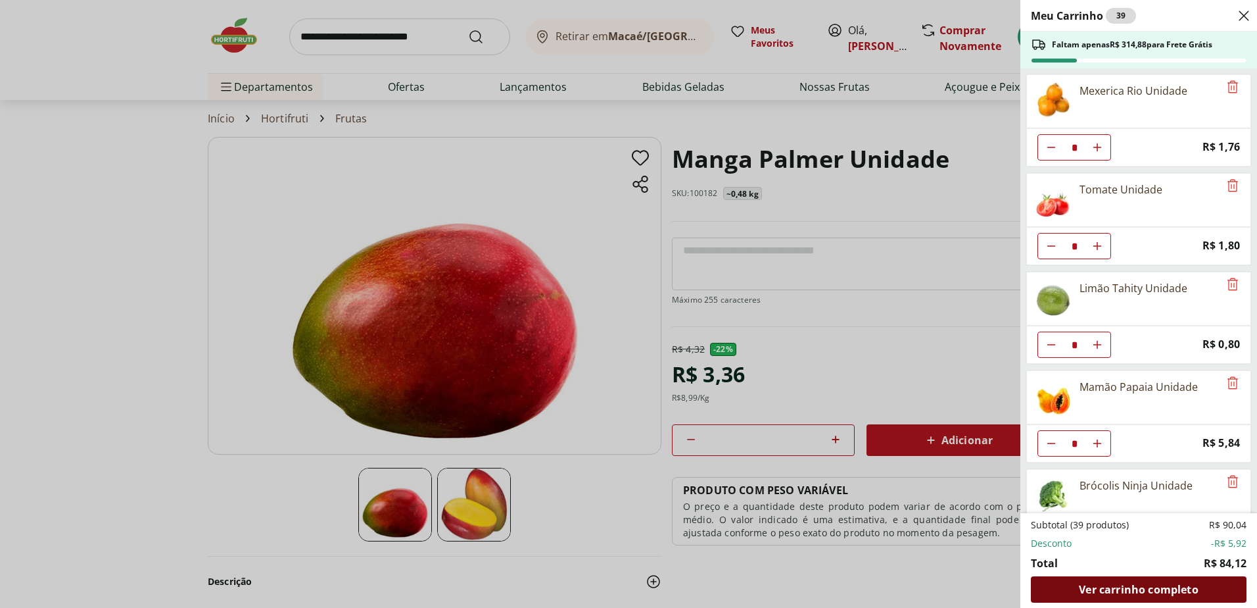
click at [1111, 586] on span "Ver carrinho completo" at bounding box center [1138, 589] width 119 height 11
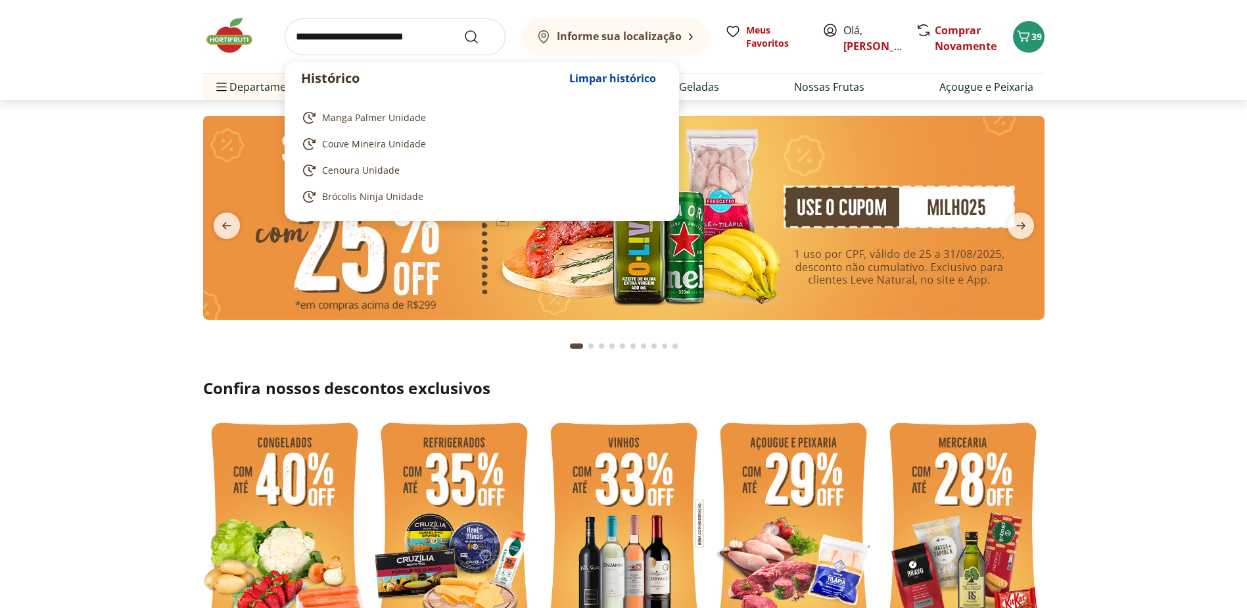
click at [389, 37] on input "search" at bounding box center [395, 36] width 221 height 37
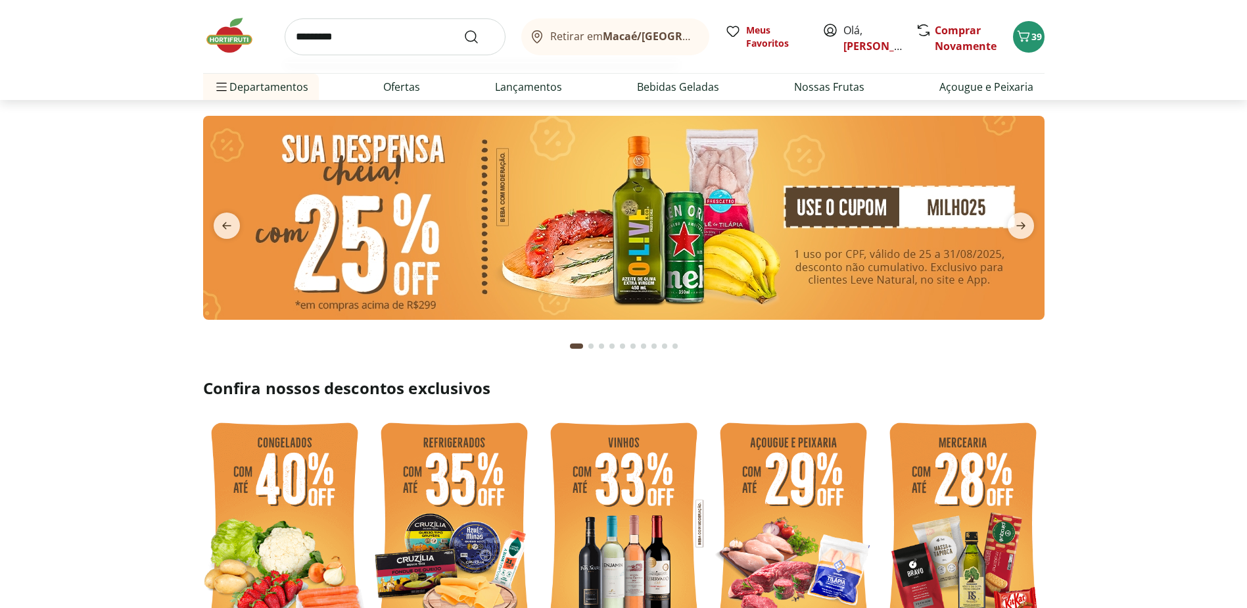
type input "*********"
click at [464, 29] on button "Submit Search" at bounding box center [480, 37] width 32 height 16
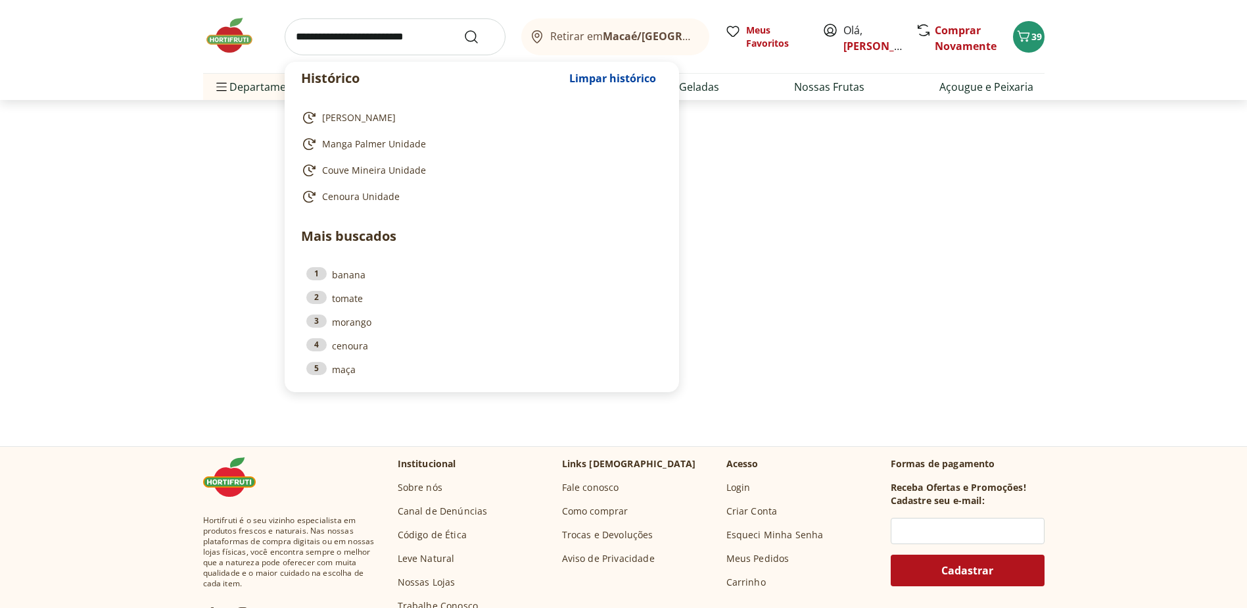
click at [349, 33] on input "search" at bounding box center [395, 36] width 221 height 37
click at [338, 116] on span "[PERSON_NAME]" at bounding box center [359, 117] width 74 height 13
type input "*********"
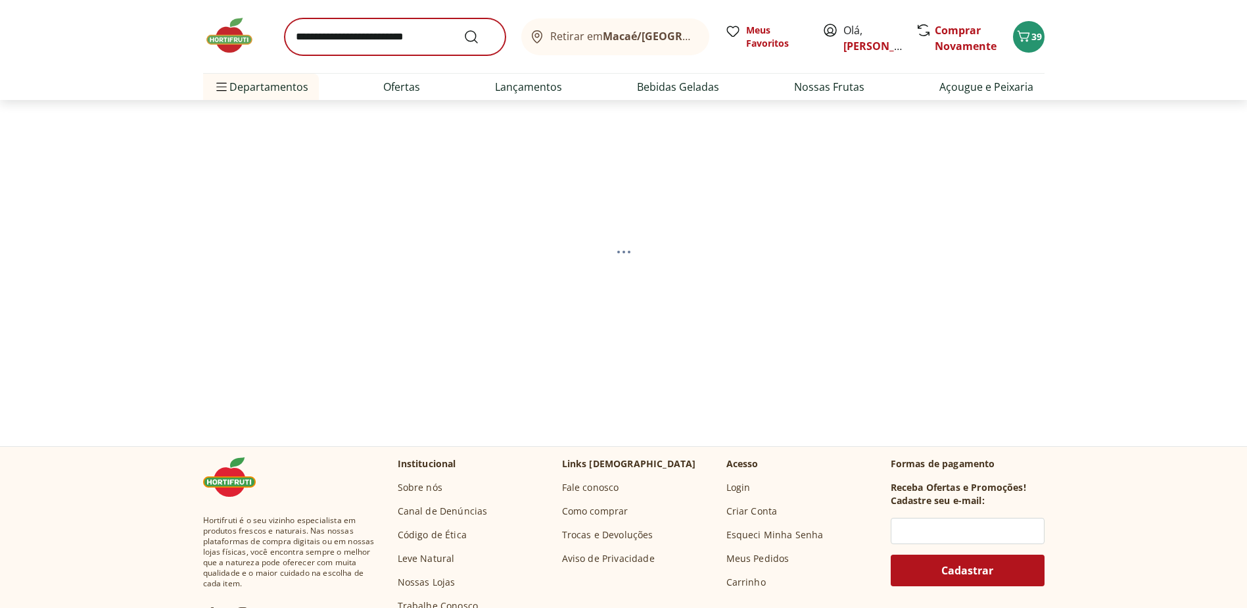
select select "**********"
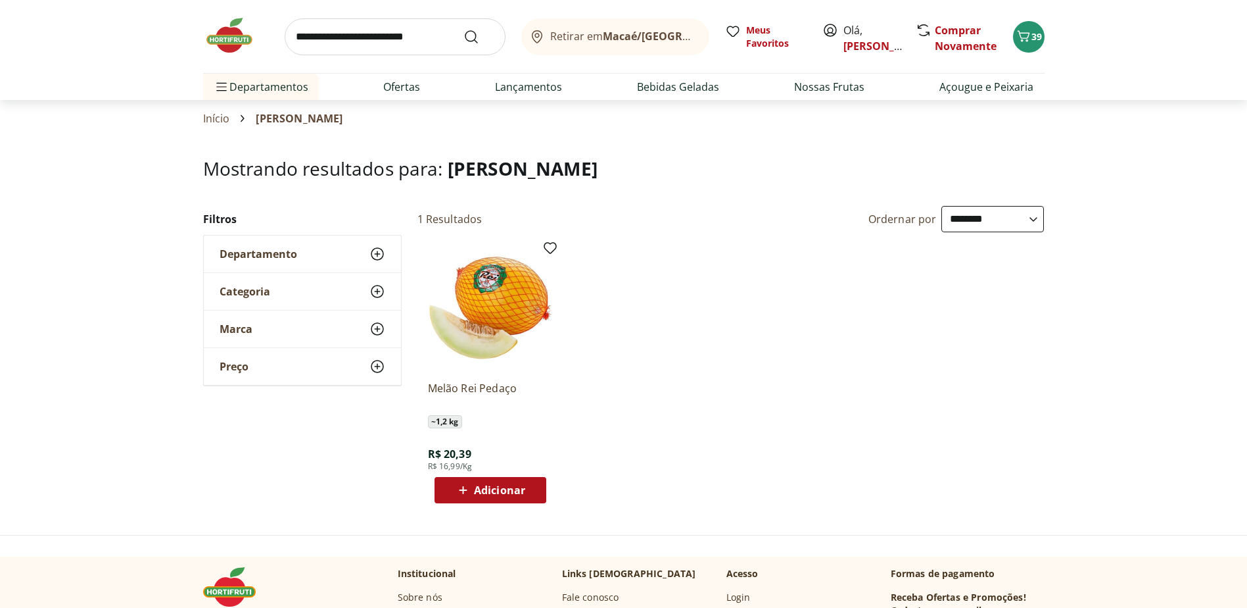
click at [380, 25] on input "search" at bounding box center [395, 36] width 221 height 37
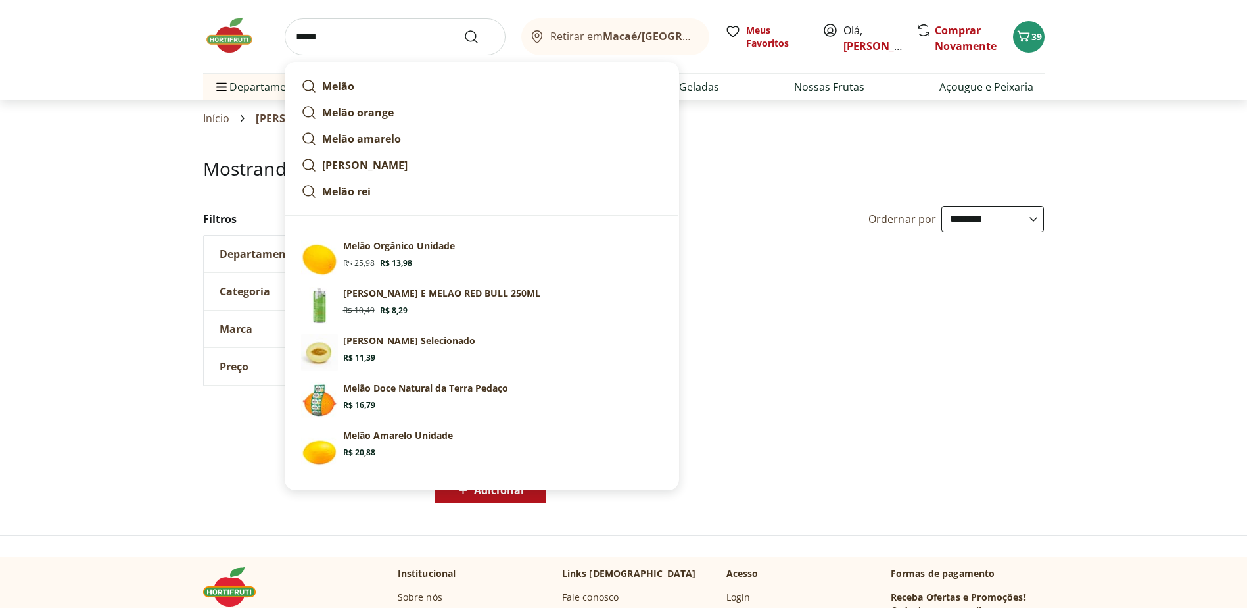
type input "*****"
click at [464, 29] on button "Submit Search" at bounding box center [480, 37] width 32 height 16
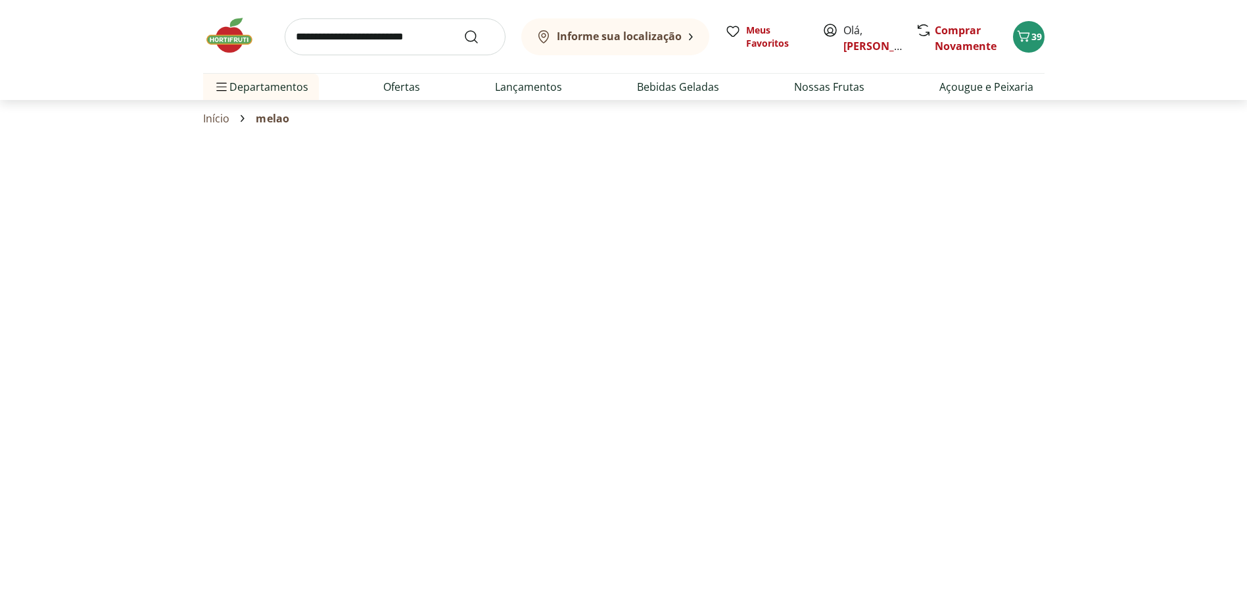
select select "**********"
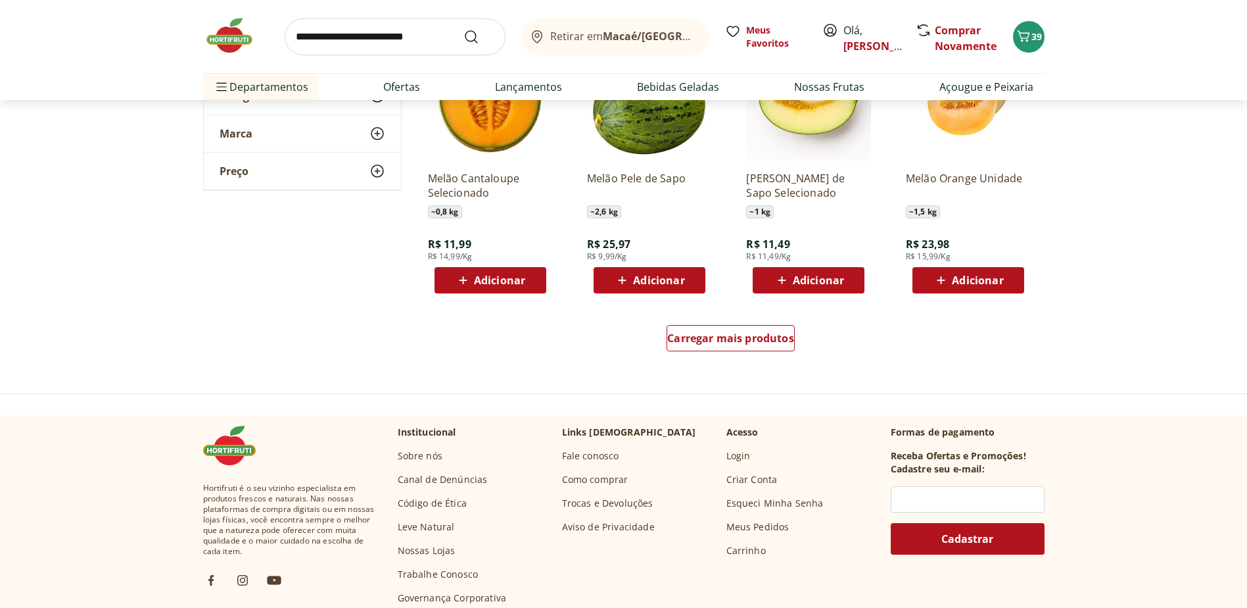
scroll to position [789, 0]
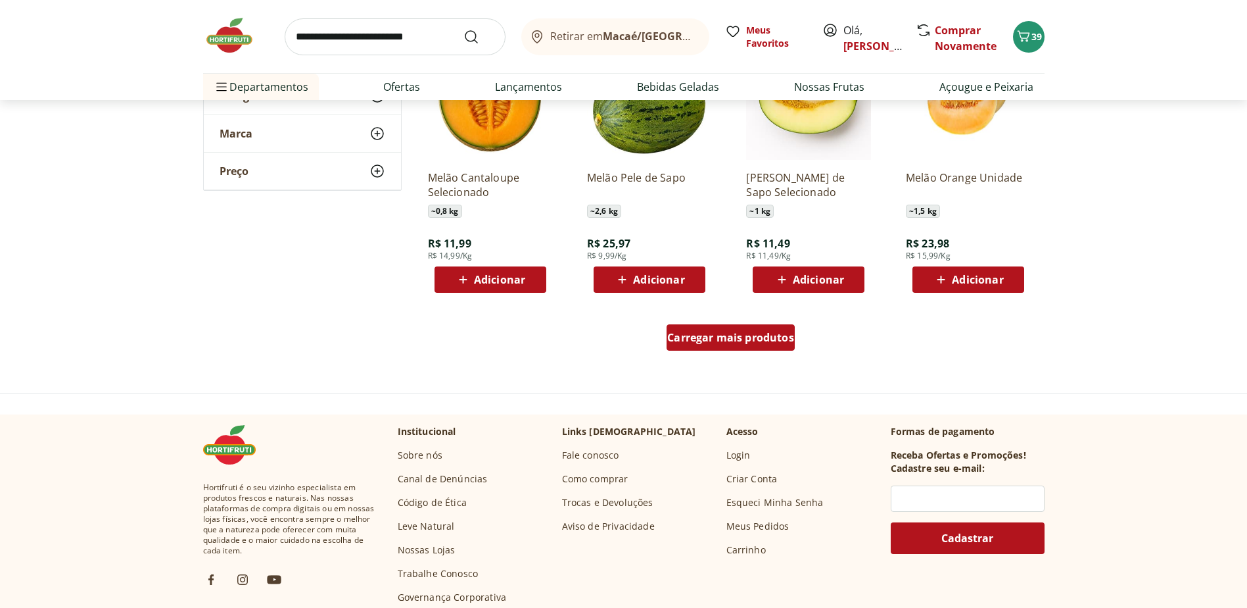
click at [750, 342] on span "Carregar mais produtos" at bounding box center [730, 337] width 127 height 11
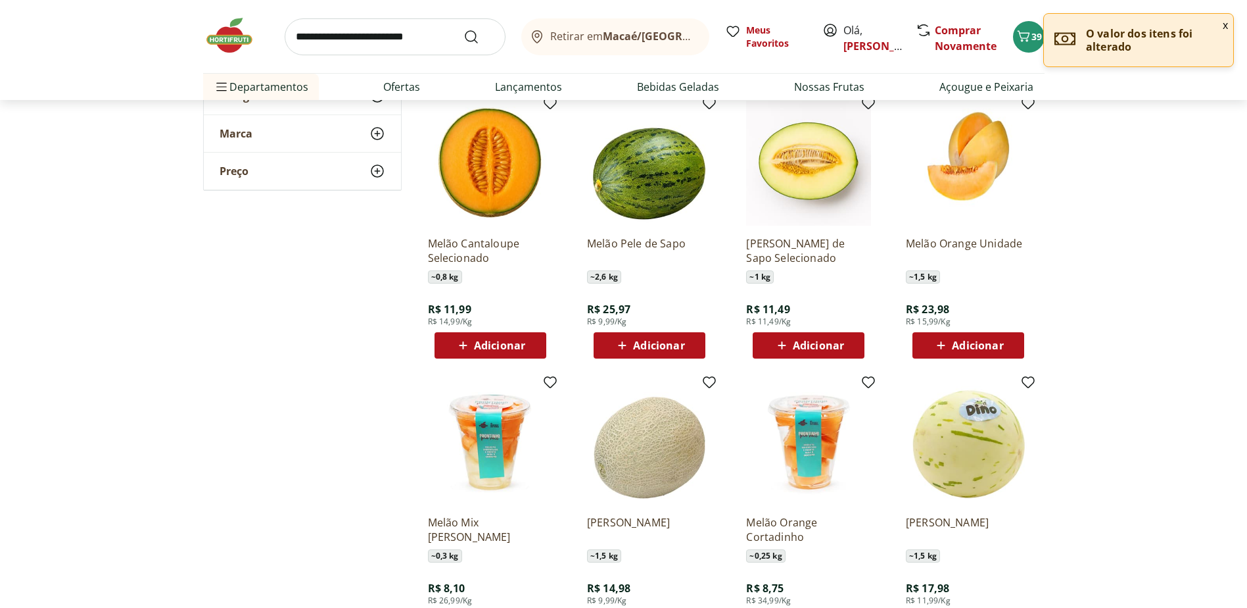
scroll to position [921, 0]
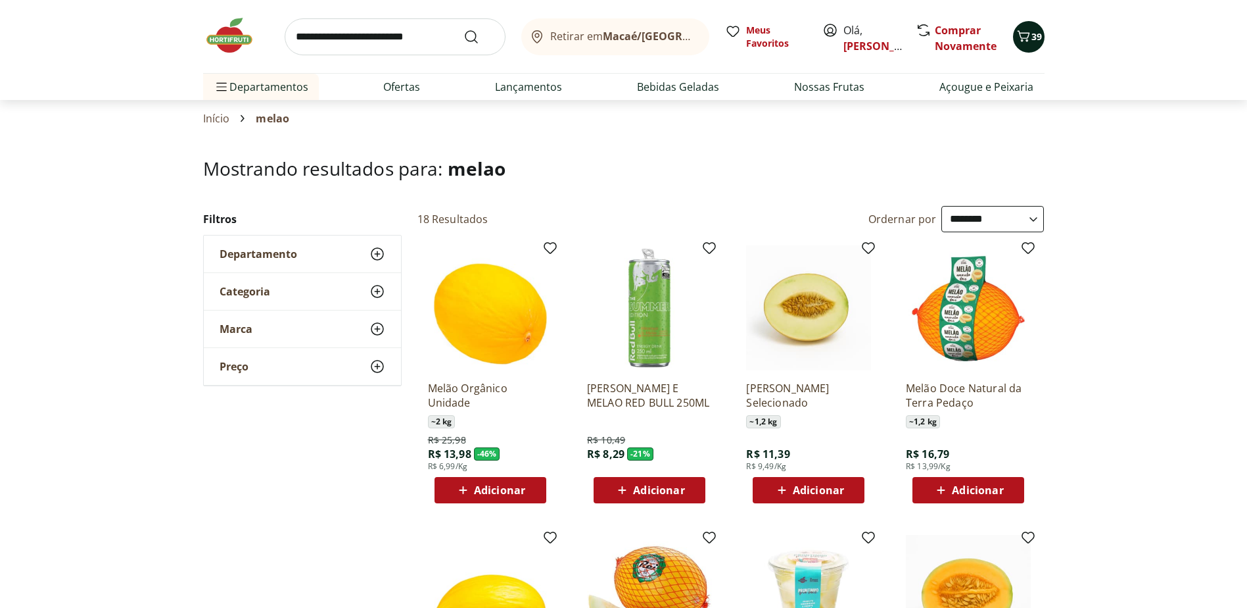
click at [1026, 40] on icon "Carrinho" at bounding box center [1023, 35] width 12 height 11
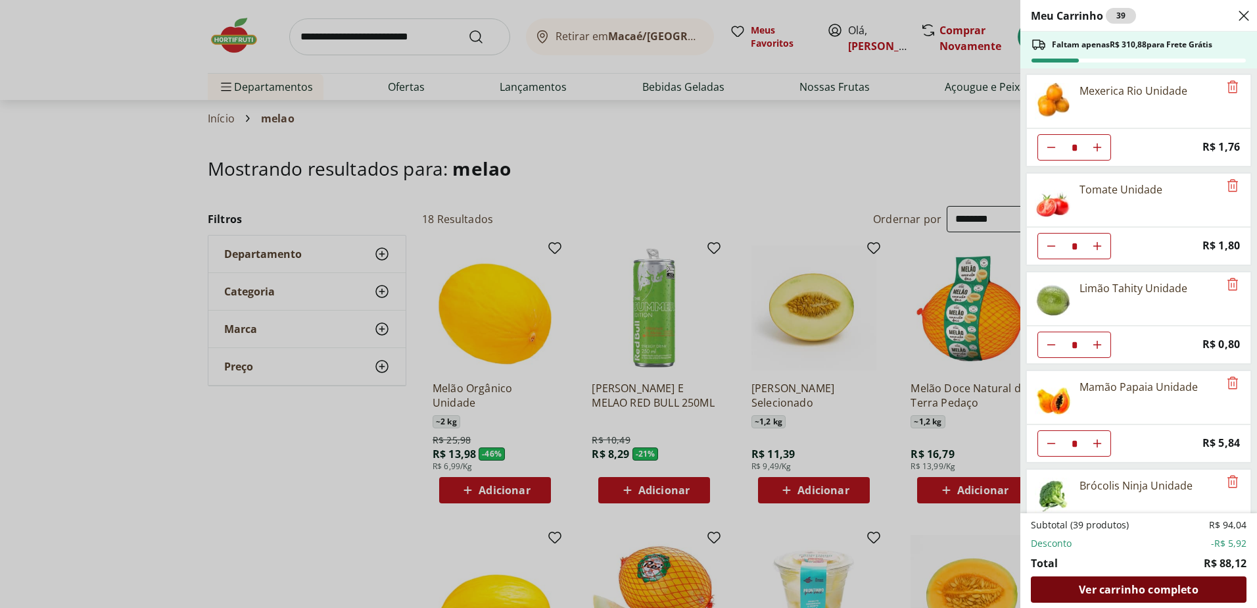
click at [1171, 591] on span "Ver carrinho completo" at bounding box center [1138, 589] width 119 height 11
